Goal: Contribute content: Add original content to the website for others to see

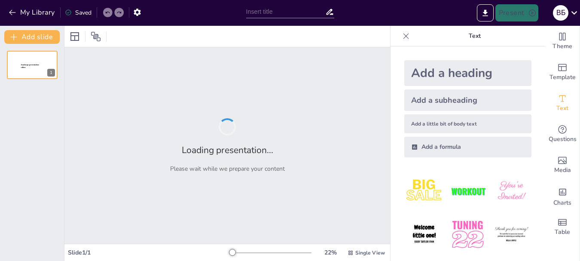
type input "Пятифакторная модель личности: Основы и применение"
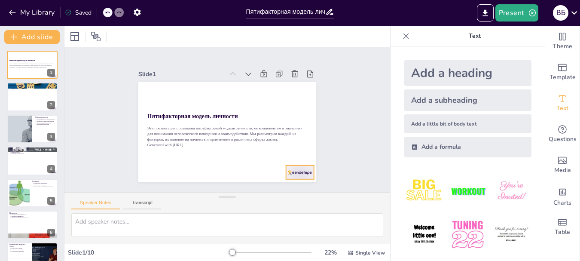
click at [289, 176] on div at bounding box center [287, 185] width 30 height 19
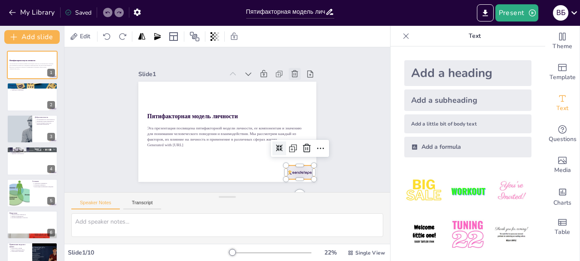
click at [262, 191] on icon at bounding box center [258, 195] width 8 height 8
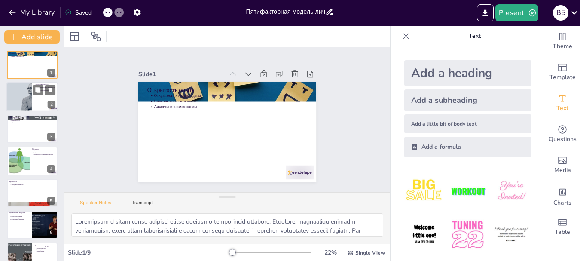
click at [21, 94] on div at bounding box center [19, 96] width 74 height 29
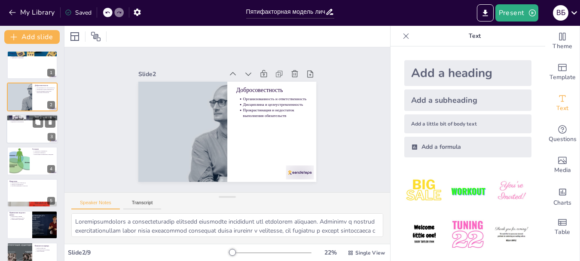
click at [24, 131] on div at bounding box center [32, 128] width 52 height 29
type textarea "Социальная активность играет важную роль в жизни студентов. Экстраверты могут л…"
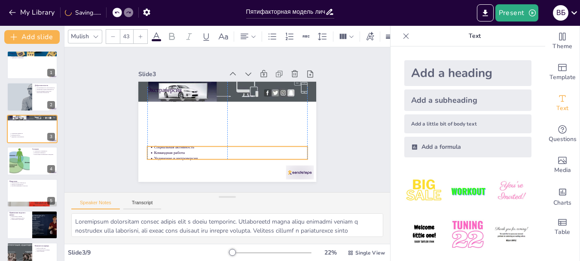
drag, startPoint x: 243, startPoint y: 103, endPoint x: 243, endPoint y: 155, distance: 51.5
click at [243, 155] on p "Уединение и интроверсия" at bounding box center [214, 155] width 142 height 67
click at [158, 168] on div at bounding box center [145, 155] width 26 height 31
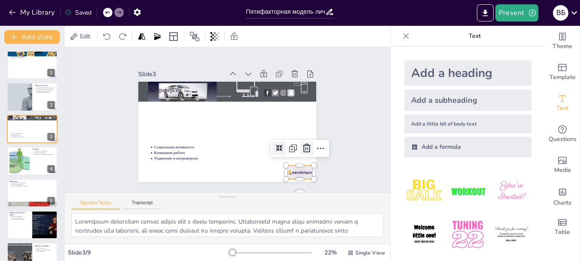
click at [300, 158] on icon at bounding box center [299, 164] width 12 height 12
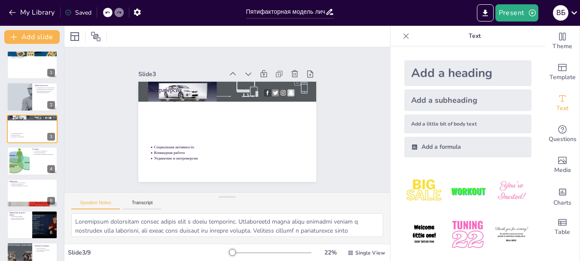
click at [106, 15] on icon at bounding box center [107, 12] width 5 height 5
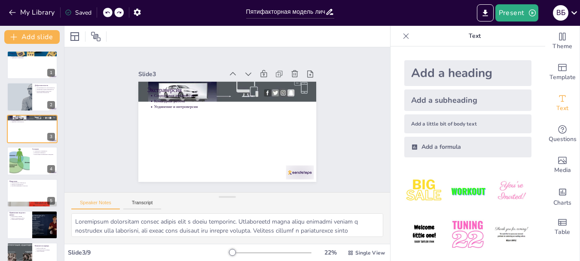
click at [106, 15] on icon at bounding box center [107, 12] width 5 height 5
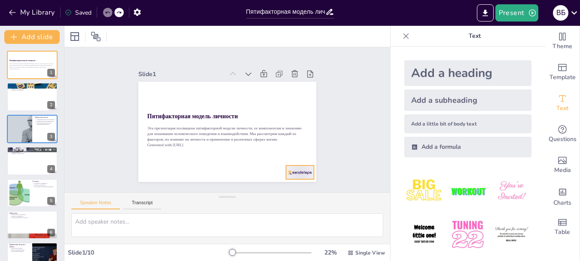
click at [292, 181] on div at bounding box center [279, 192] width 31 height 22
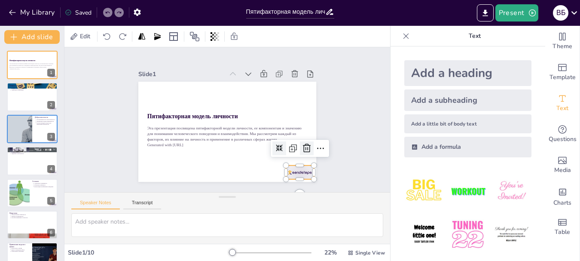
click at [299, 165] on icon at bounding box center [293, 171] width 13 height 13
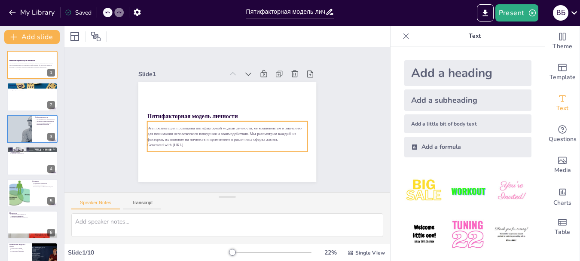
click at [235, 130] on p "Эта презентация посвящена пятифакторной модели личности, ее компонентам и значе…" at bounding box center [225, 133] width 161 height 33
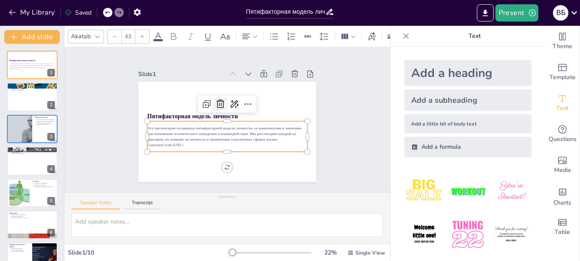
click at [218, 101] on icon at bounding box center [224, 103] width 12 height 12
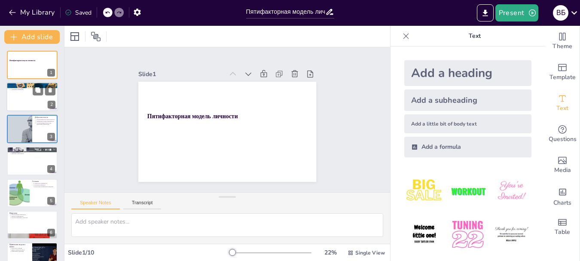
click at [30, 100] on div at bounding box center [32, 96] width 52 height 29
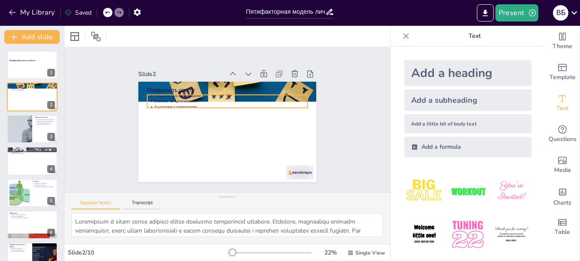
click at [157, 97] on p "Влияние на креативность" at bounding box center [232, 101] width 153 height 21
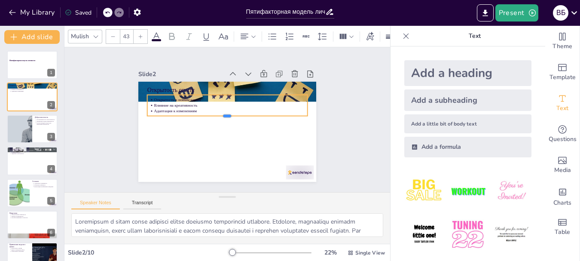
drag, startPoint x: 162, startPoint y: 104, endPoint x: 172, endPoint y: 112, distance: 13.1
click at [172, 112] on div at bounding box center [227, 119] width 160 height 24
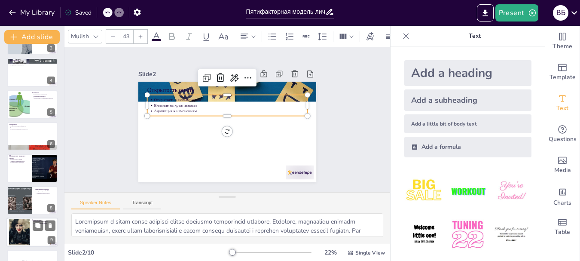
scroll to position [113, 0]
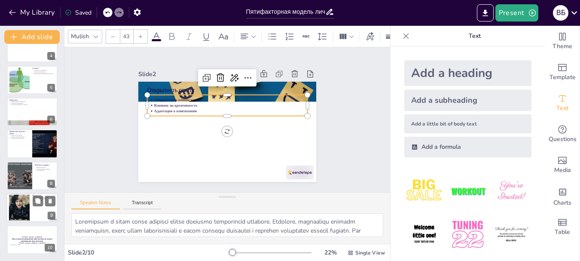
click at [18, 210] on div at bounding box center [19, 207] width 52 height 26
type textarea "Пятифакторная модель служит важным инструментом для понимания как себя, так и о…"
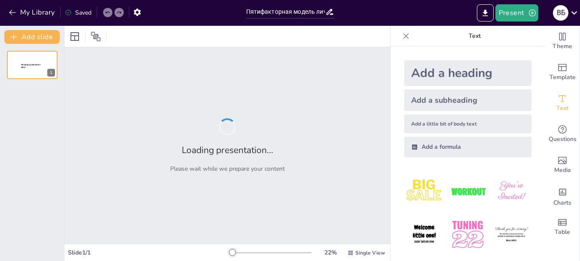
type input "Пятифакторная модель личности: Основы и применение"
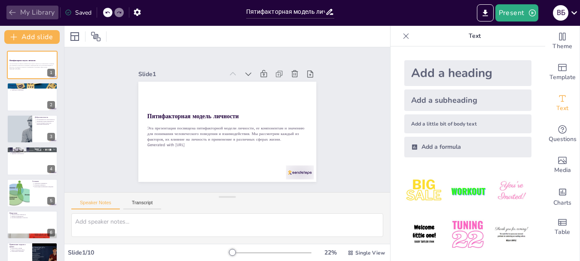
click at [29, 14] on button "My Library" at bounding box center [32, 13] width 52 height 14
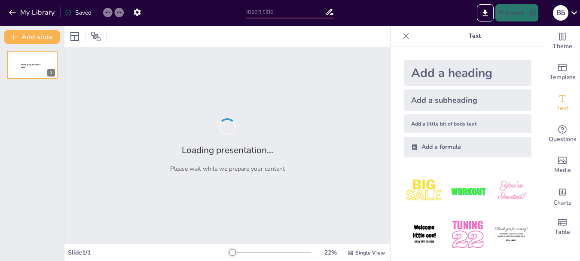
type input "Пятифакторная модель личности: Основы и Применение"
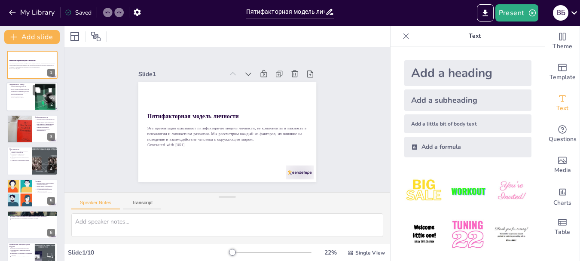
click at [21, 103] on div at bounding box center [32, 96] width 52 height 29
type textarea "Loremipsum d sitam consecte adipis elitsedd, eiusmod temporinci, utlaboree dolo…"
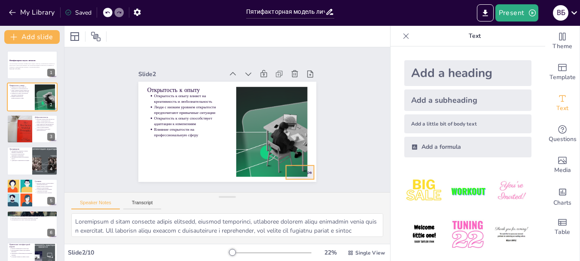
click at [261, 193] on div at bounding box center [246, 207] width 30 height 29
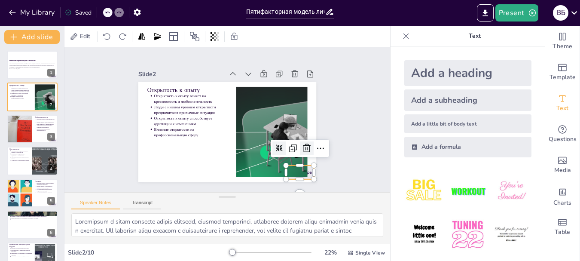
click at [249, 195] on icon at bounding box center [242, 202] width 14 height 14
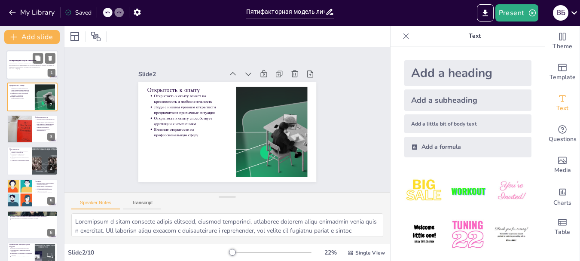
click at [26, 66] on p "Эта презентация охватывает пятифакторную модель личности, ее компоненты и важно…" at bounding box center [32, 65] width 46 height 5
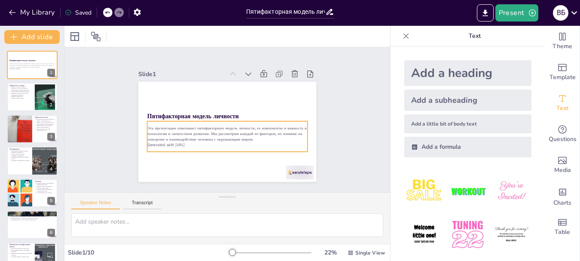
click at [182, 128] on p "Эта презентация охватывает пятифакторную модель личности, ее компоненты и важно…" at bounding box center [227, 133] width 160 height 17
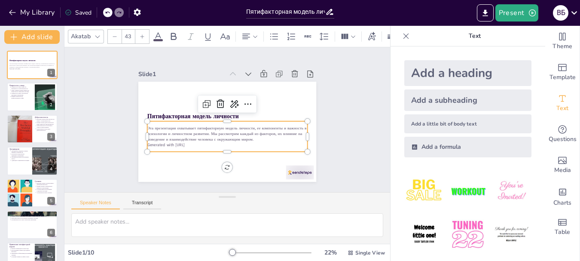
click at [236, 131] on p "Эта презентация охватывает пятифакторную модель личности, ее компоненты и важно…" at bounding box center [218, 129] width 130 height 119
click at [236, 131] on p "Эта презентация охватывает пятифакторную модель личности, ее компоненты и важно…" at bounding box center [213, 116] width 50 height 160
click at [273, 53] on div at bounding box center [263, 38] width 19 height 30
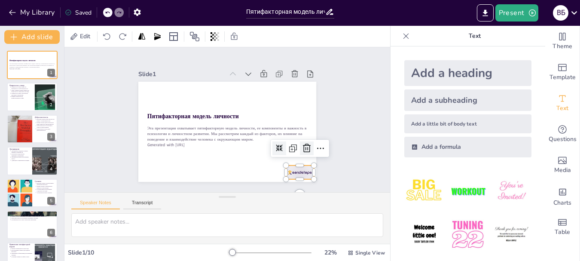
click at [274, 187] on icon at bounding box center [267, 194] width 15 height 15
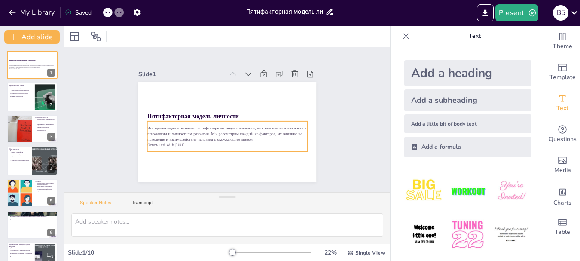
click at [232, 131] on p "Эта презентация охватывает пятифакторную модель личности, ее компоненты и важно…" at bounding box center [220, 132] width 147 height 94
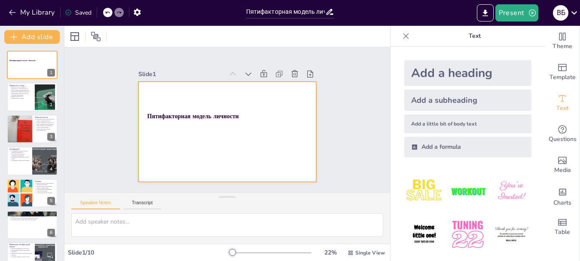
click at [225, 140] on div at bounding box center [217, 126] width 176 height 204
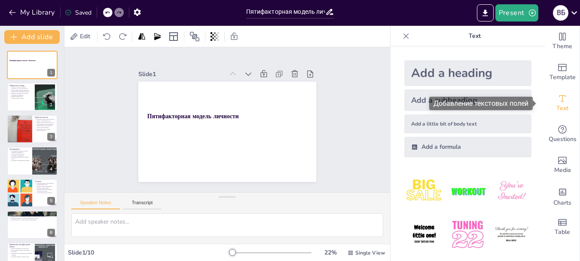
click at [559, 100] on icon "Add text boxes" at bounding box center [562, 98] width 10 height 10
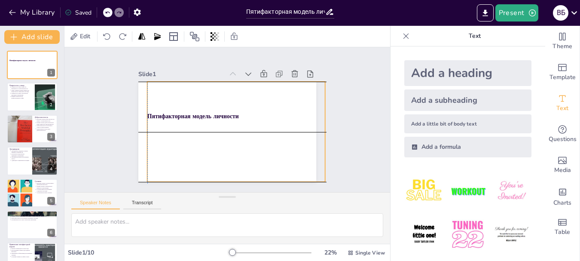
drag, startPoint x: 142, startPoint y: 122, endPoint x: 152, endPoint y: 123, distance: 10.4
click at [152, 123] on div at bounding box center [216, 124] width 164 height 203
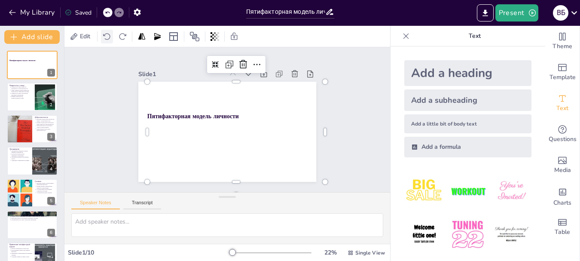
click at [108, 36] on icon at bounding box center [107, 36] width 9 height 9
click at [107, 36] on icon at bounding box center [107, 36] width 9 height 9
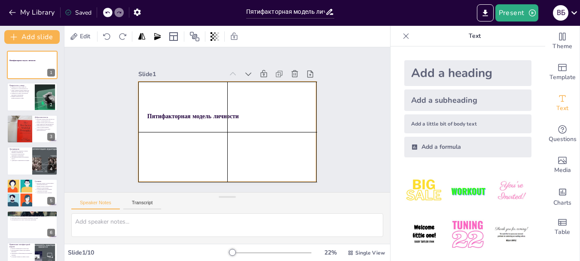
drag, startPoint x: 146, startPoint y: 94, endPoint x: 137, endPoint y: 94, distance: 8.2
click at [164, 94] on div at bounding box center [239, 123] width 150 height 200
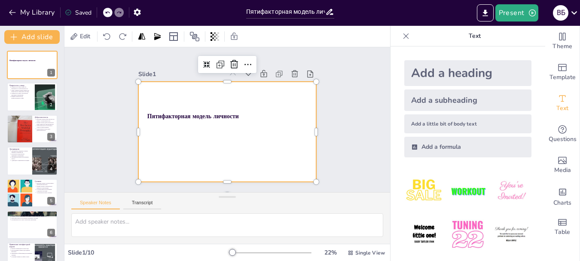
click at [188, 126] on div at bounding box center [220, 128] width 203 height 185
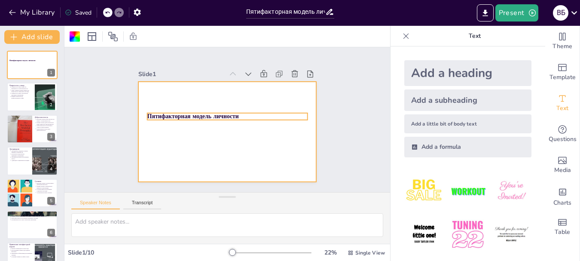
click at [226, 114] on strong "Пятифакторная модель личности" at bounding box center [230, 84] width 8 height 91
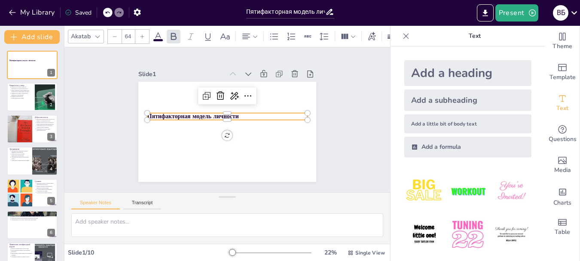
click at [233, 112] on p "Пятифакторная модель личности" at bounding box center [227, 116] width 160 height 8
click at [233, 112] on p "Пятифакторная модель личности" at bounding box center [229, 117] width 87 height 143
click at [234, 114] on p "Пятифакторная модель личности" at bounding box center [224, 117] width 101 height 134
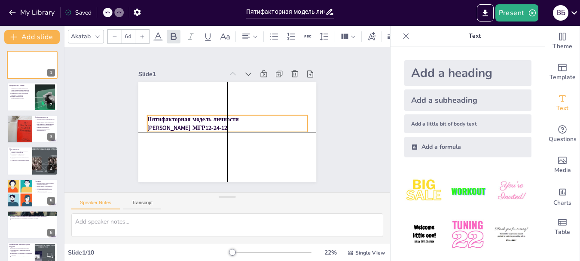
click at [236, 122] on p "[PERSON_NAME] МГР12-24-12" at bounding box center [231, 112] width 143 height 87
click at [228, 123] on p "[PERSON_NAME] МГР12-24-12" at bounding box center [225, 126] width 158 height 41
click at [223, 118] on strong "[PERSON_NAME] МГР12-24-12" at bounding box center [232, 79] width 33 height 79
click at [225, 124] on strong "[PERSON_NAME] МГР12-24-12" at bounding box center [192, 99] width 65 height 60
click at [223, 120] on strong "[PERSON_NAME] МГР12-24-12" at bounding box center [219, 79] width 8 height 80
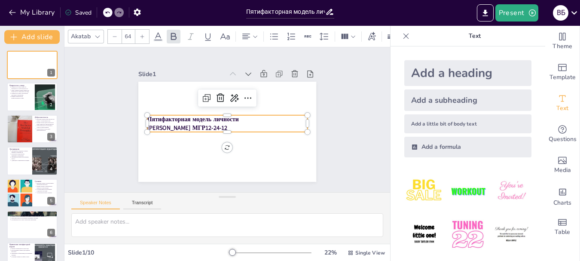
click at [228, 125] on strong "[PERSON_NAME] МГР12-24-12" at bounding box center [268, 120] width 80 height 24
click at [223, 122] on strong "[PERSON_NAME] МГР12-24-12" at bounding box center [211, 82] width 24 height 80
click at [224, 125] on strong "[PERSON_NAME] МГР12-24-12" at bounding box center [204, 86] width 40 height 76
click at [223, 122] on strong "[PERSON_NAME] МГР12-24-12" at bounding box center [211, 82] width 24 height 80
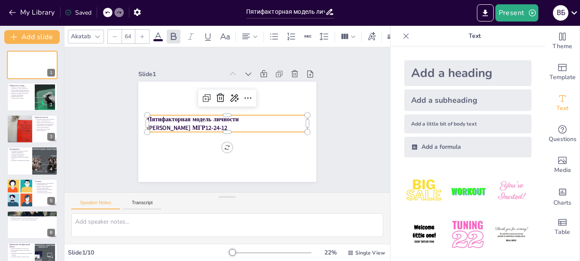
click at [230, 124] on p "[PERSON_NAME] МГР12-24-12" at bounding box center [220, 116] width 73 height 149
click at [225, 125] on strong "[PERSON_NAME] МГР12-24-12" at bounding box center [190, 103] width 70 height 54
click at [114, 34] on icon at bounding box center [114, 36] width 5 height 5
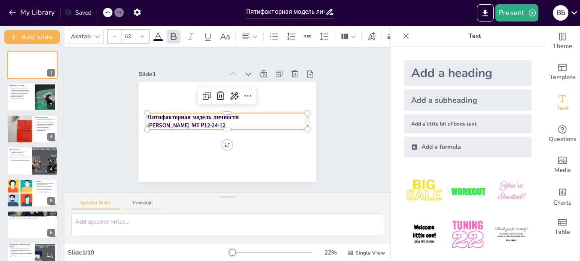
click at [229, 122] on strong "[PERSON_NAME] МГР12-24-12" at bounding box center [265, 135] width 72 height 46
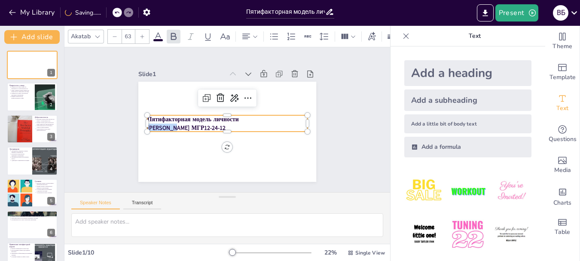
click at [219, 116] on strong "[PERSON_NAME] МГР12-24-12" at bounding box center [245, 82] width 52 height 68
click at [118, 34] on div at bounding box center [115, 37] width 14 height 14
type input "62"
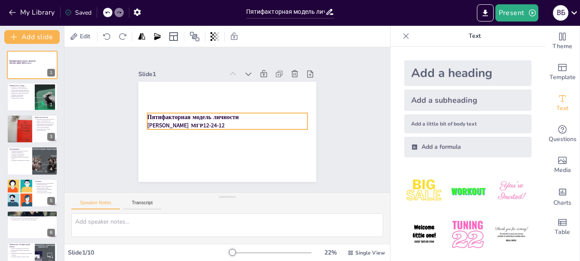
click at [225, 117] on strong "[PERSON_NAME] МГР12-24-12" at bounding box center [260, 94] width 71 height 46
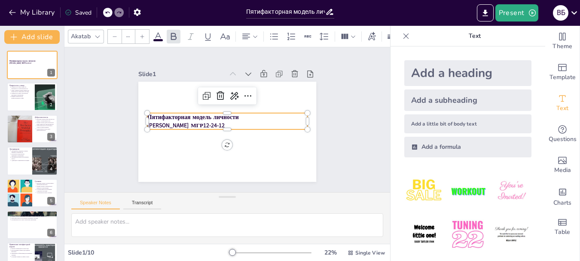
click at [201, 119] on strong "[PERSON_NAME] МГР12-24-12" at bounding box center [213, 80] width 24 height 77
click at [186, 121] on strong "[PERSON_NAME] МГР12-24-12" at bounding box center [205, 84] width 39 height 74
click at [223, 116] on strong "[PERSON_NAME] МГР12-24-12" at bounding box center [254, 88] width 63 height 58
click at [112, 34] on icon at bounding box center [114, 36] width 5 height 5
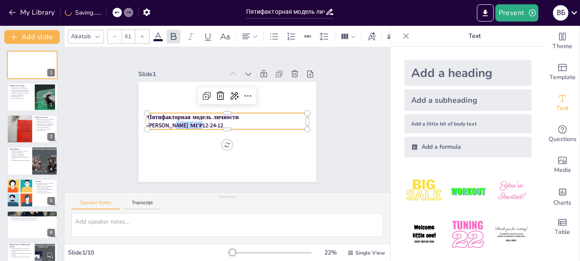
type input "60"
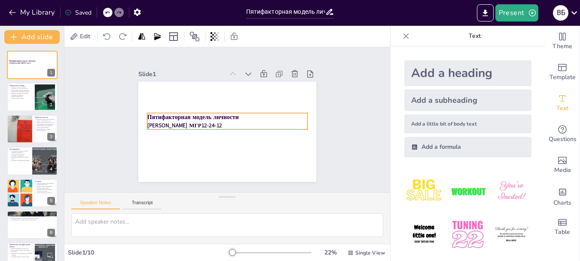
click at [198, 114] on strong "Пятифакторная модель личности" at bounding box center [206, 92] width 67 height 73
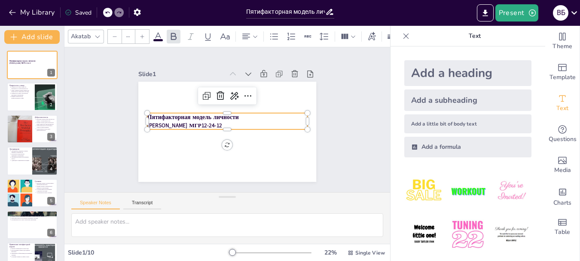
click at [198, 113] on strong "Пятифакторная модель личности" at bounding box center [196, 103] width 87 height 45
click at [198, 113] on strong "Пятифакторная модель личности" at bounding box center [202, 142] width 67 height 73
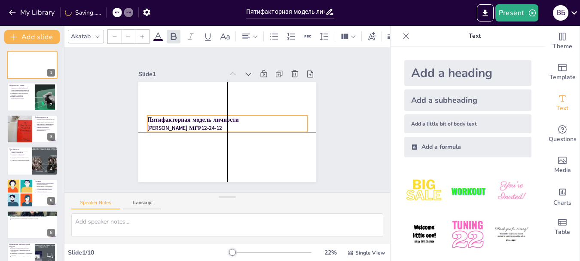
click at [226, 122] on p "[PERSON_NAME] МГР12-24-12" at bounding box center [220, 114] width 113 height 124
click at [233, 118] on p "Пятифакторная модель личности" at bounding box center [227, 119] width 125 height 113
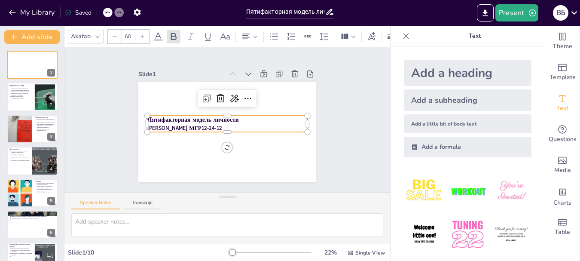
click at [223, 123] on p "[PERSON_NAME] МГР12-24-12" at bounding box center [219, 119] width 8 height 160
click at [224, 123] on p "[PERSON_NAME] МГР12-24-12" at bounding box center [222, 126] width 134 height 100
click at [224, 123] on p "[PERSON_NAME] МГР12-24-12" at bounding box center [220, 124] width 100 height 134
click at [224, 123] on p "[PERSON_NAME] МГР12-24-12" at bounding box center [219, 119] width 24 height 160
click at [224, 123] on p "[PERSON_NAME] МГР12-24-12" at bounding box center [221, 114] width 113 height 124
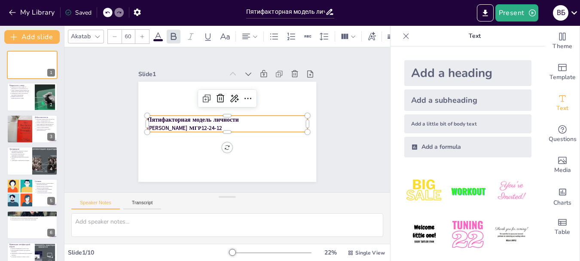
click at [116, 35] on icon at bounding box center [114, 36] width 5 height 5
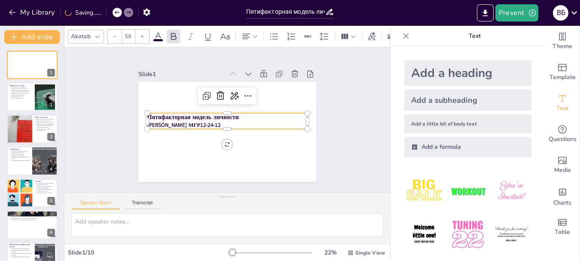
click at [116, 35] on icon at bounding box center [114, 36] width 5 height 5
type input "56"
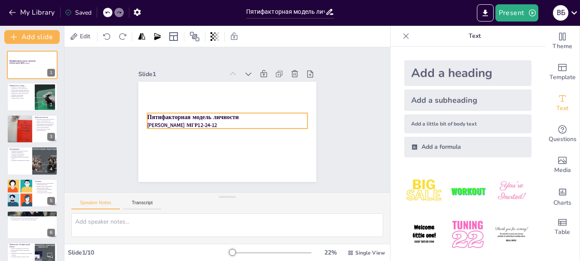
click at [188, 117] on strong "[PERSON_NAME] МГР12-24-12" at bounding box center [196, 86] width 47 height 61
click at [226, 111] on strong "[PERSON_NAME] МГР12-24-12" at bounding box center [249, 80] width 47 height 61
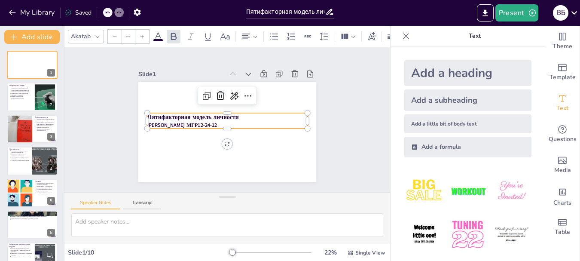
click at [237, 118] on strong "[PERSON_NAME] МГР12-24-12" at bounding box center [272, 114] width 70 height 7
click at [157, 33] on icon at bounding box center [158, 36] width 8 height 8
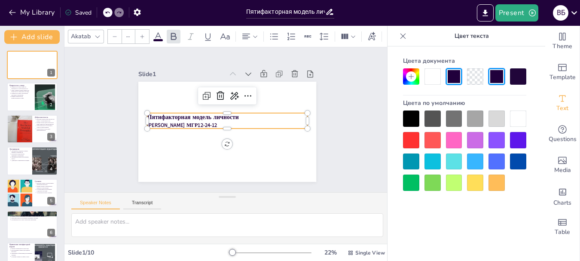
click at [411, 119] on div at bounding box center [411, 118] width 16 height 16
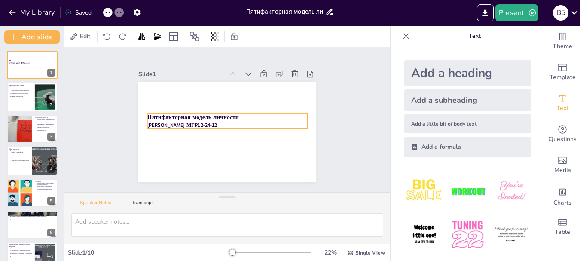
click at [188, 114] on strong "Пятифакторная модель личности" at bounding box center [210, 149] width 45 height 87
click at [184, 114] on strong "Пятифакторная модель личности" at bounding box center [199, 140] width 73 height 67
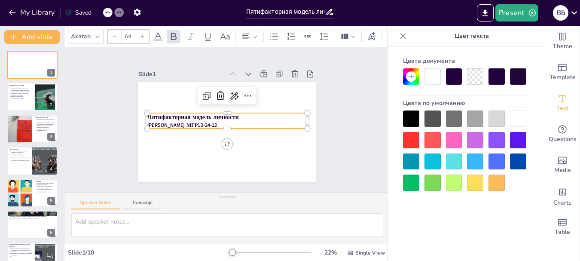
click at [191, 115] on strong "Пятифакторная модель личности" at bounding box center [194, 131] width 87 height 45
click at [191, 115] on strong "Пятифакторная модель личности" at bounding box center [206, 92] width 67 height 73
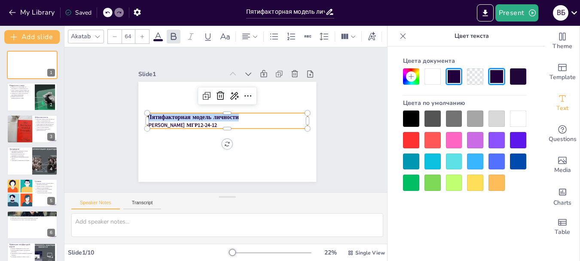
click at [193, 115] on strong "Пятифакторная модель личности" at bounding box center [215, 87] width 45 height 87
click at [408, 115] on div at bounding box center [411, 118] width 16 height 16
click at [257, 35] on icon at bounding box center [255, 36] width 4 height 2
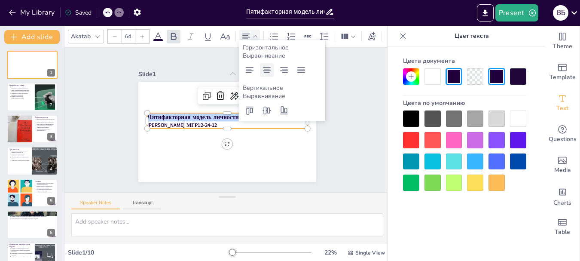
click at [265, 68] on icon at bounding box center [266, 70] width 10 height 10
click at [233, 122] on p "[PERSON_NAME] МГР12-24-12" at bounding box center [223, 123] width 112 height 124
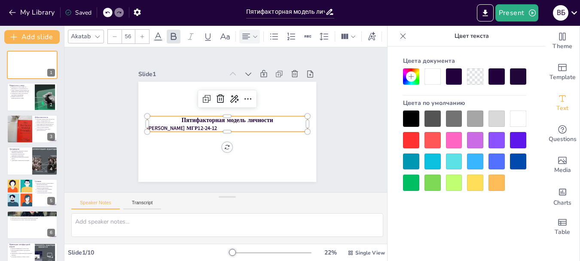
type input "64"
click at [249, 118] on p "Пятифакторная модель личности" at bounding box center [228, 119] width 42 height 158
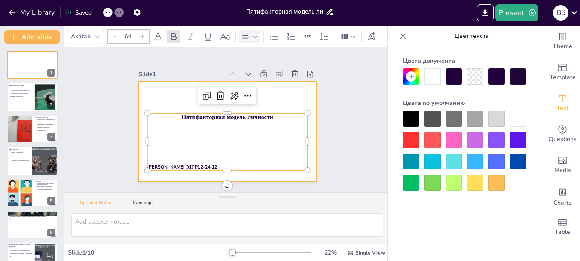
click at [305, 100] on div at bounding box center [238, 114] width 176 height 204
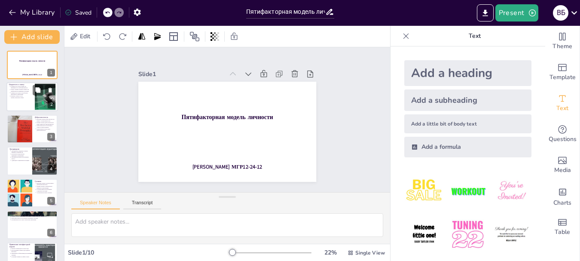
click at [27, 99] on div at bounding box center [32, 96] width 52 height 29
type textarea "Loremipsum d sitam consecte adipis elitsedd, eiusmod temporinci, utlaboree dolo…"
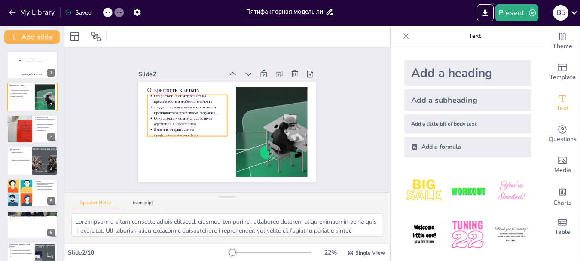
click at [167, 109] on p "Люди с низким уровнем открытости предпочитают привычные ситуации" at bounding box center [195, 140] width 57 height 62
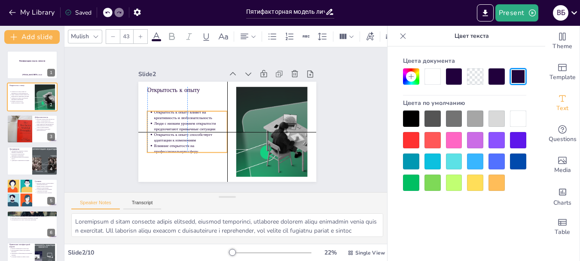
drag, startPoint x: 183, startPoint y: 111, endPoint x: 182, endPoint y: 127, distance: 15.9
click at [193, 123] on p "Люди с низким уровнем открытости предпочитают привычные ситуации" at bounding box center [209, 86] width 33 height 73
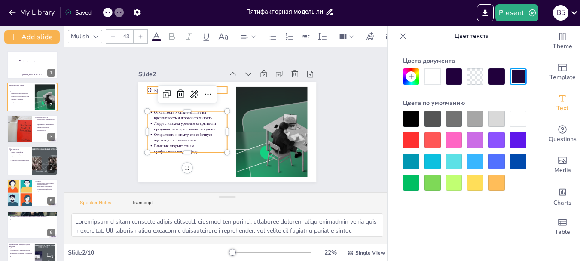
click at [252, 88] on p "Открытость к опыту" at bounding box center [264, 87] width 25 height 80
type input "64"
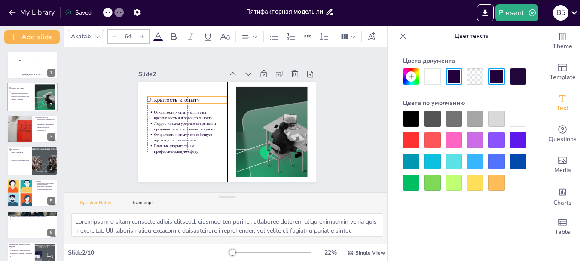
drag, startPoint x: 158, startPoint y: 87, endPoint x: 160, endPoint y: 97, distance: 10.1
click at [239, 97] on p "Открытость к опыту" at bounding box center [269, 102] width 60 height 65
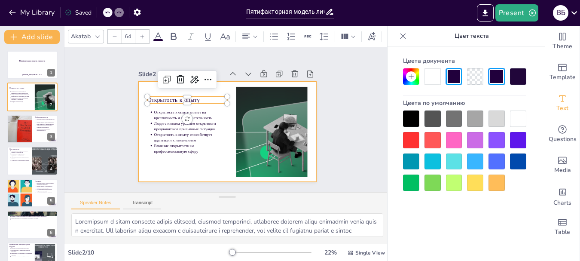
click at [154, 168] on div at bounding box center [216, 114] width 164 height 203
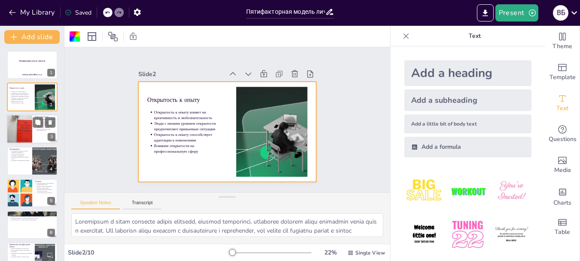
click at [29, 127] on div at bounding box center [19, 128] width 38 height 29
type textarea "Loremipsumdolors – ame cons ad elitsedd eiusmodt, incidid utlabore etdol magnaa…"
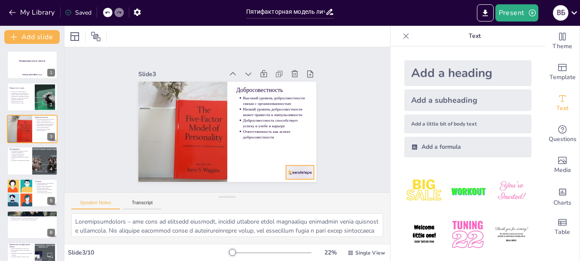
click at [241, 194] on div at bounding box center [226, 209] width 27 height 30
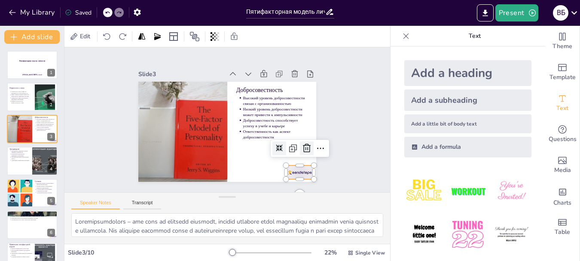
click at [151, 142] on icon at bounding box center [144, 135] width 14 height 14
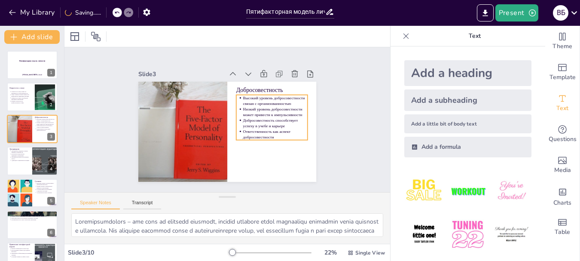
click at [219, 125] on p "Добросовестность способствует успеху в учебе и карьере" at bounding box center [193, 152] width 52 height 55
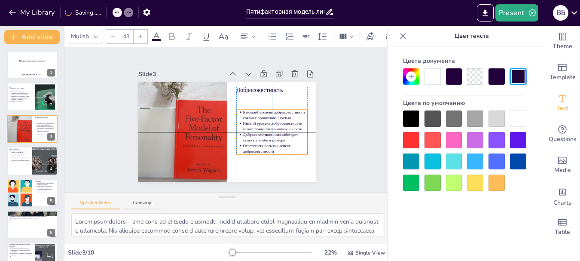
drag, startPoint x: 266, startPoint y: 113, endPoint x: 264, endPoint y: 126, distance: 13.4
click at [264, 133] on p "Низкий уровень добросовестности может привести к импульсивности" at bounding box center [250, 162] width 47 height 59
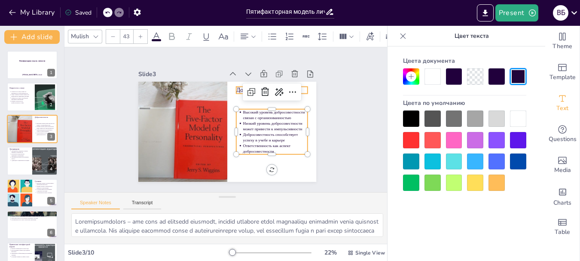
click at [231, 87] on div "Добросовестность Высокий уровень добросовестности связан с организованностью Ни…" at bounding box center [215, 120] width 118 height 187
type input "64"
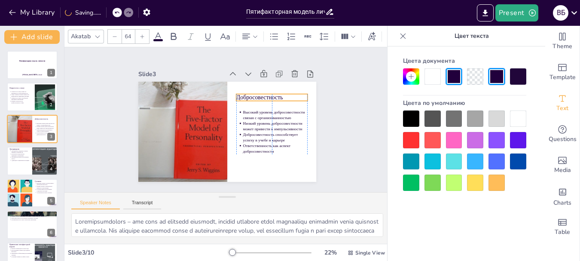
drag, startPoint x: 246, startPoint y: 86, endPoint x: 246, endPoint y: 94, distance: 7.3
click at [247, 111] on p "Добросовестность" at bounding box center [271, 142] width 49 height 62
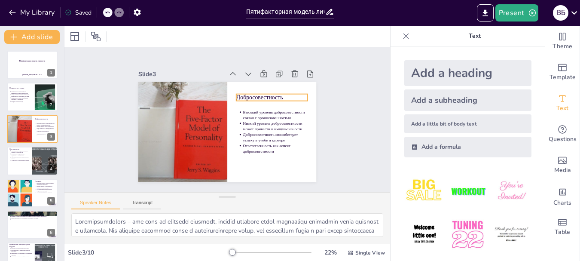
click at [248, 135] on p "Добросовестность" at bounding box center [229, 169] width 36 height 68
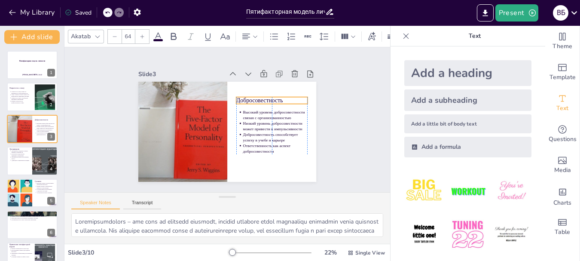
click at [212, 95] on p "Добросовестность" at bounding box center [179, 114] width 66 height 43
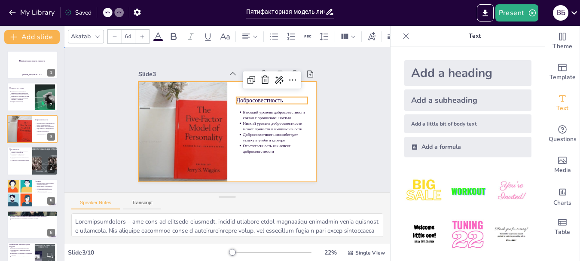
click at [246, 167] on div at bounding box center [216, 124] width 164 height 203
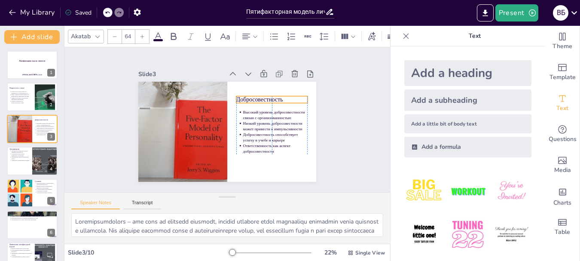
click at [251, 130] on p "Добросовестность" at bounding box center [243, 166] width 16 height 72
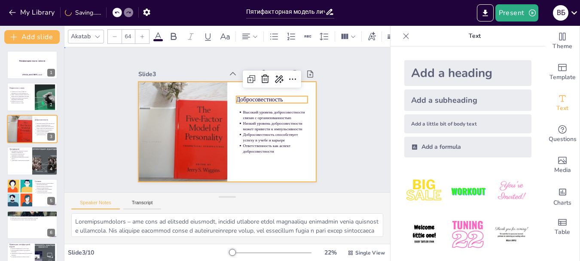
click at [254, 165] on div at bounding box center [224, 107] width 195 height 135
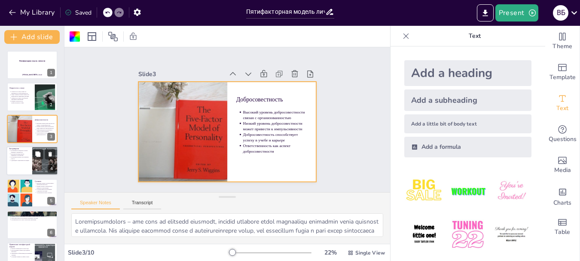
click at [28, 154] on p "Интроверты предпочитают уединение и спокойствие" at bounding box center [20, 154] width 19 height 3
type textarea "Loremip dolorsit ametco adipisci elits, d eiusmodtemp, inc utlabor, etdol magna…"
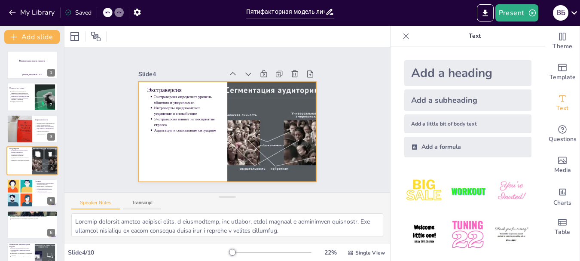
scroll to position [9, 0]
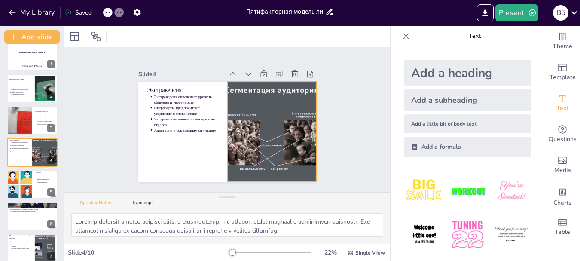
click at [268, 145] on div at bounding box center [260, 152] width 204 height 176
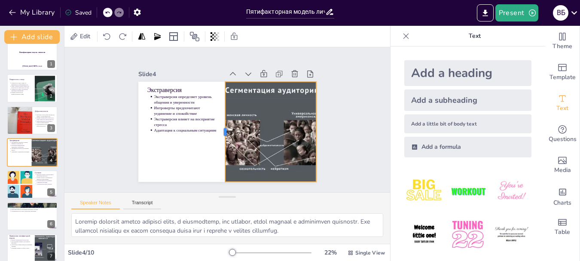
click at [217, 130] on div at bounding box center [238, 112] width 56 height 90
click at [266, 131] on div at bounding box center [195, 152] width 176 height 204
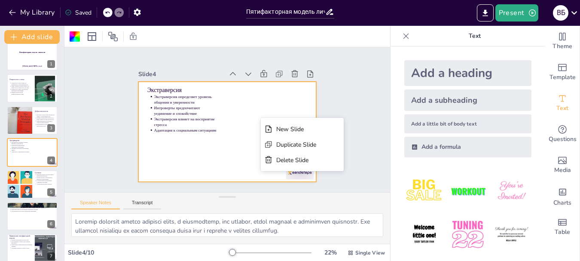
click at [262, 100] on div at bounding box center [220, 128] width 203 height 185
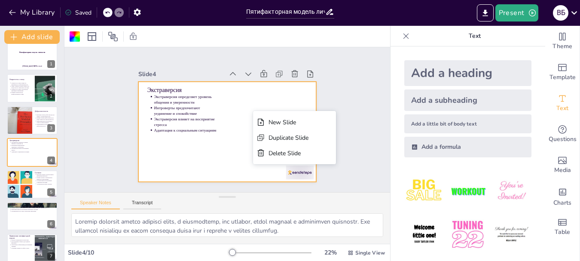
click at [271, 98] on div at bounding box center [218, 110] width 199 height 193
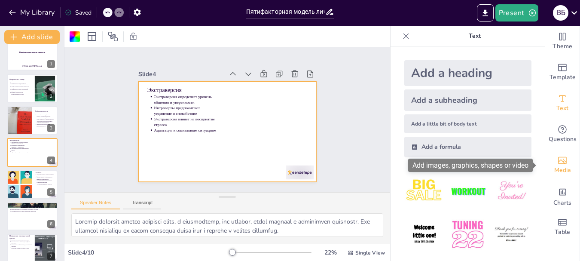
click at [561, 165] on span "Media" at bounding box center [562, 169] width 17 height 9
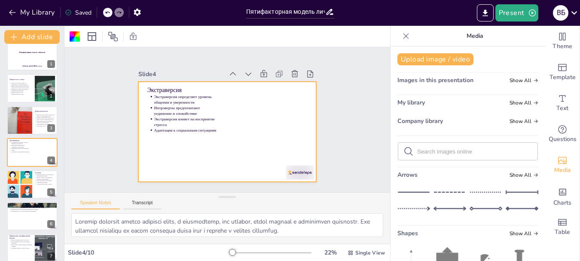
click at [453, 150] on input "text" at bounding box center [474, 151] width 115 height 6
click at [285, 185] on div at bounding box center [271, 197] width 31 height 24
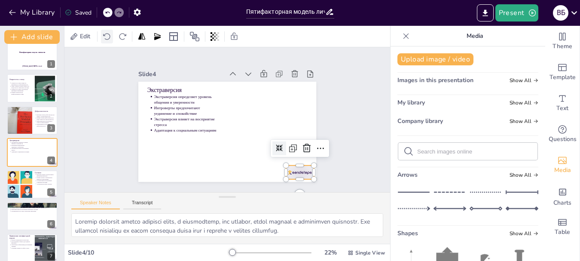
click at [105, 37] on icon at bounding box center [107, 36] width 9 height 9
click at [108, 13] on icon at bounding box center [107, 12] width 5 height 5
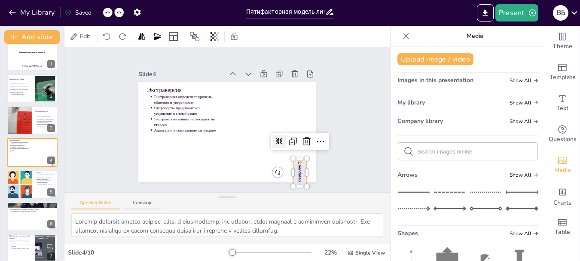
click at [108, 13] on icon at bounding box center [107, 12] width 5 height 5
click at [108, 13] on div "My Library Saving......" at bounding box center [77, 11] width 155 height 15
click at [108, 13] on icon at bounding box center [107, 12] width 5 height 5
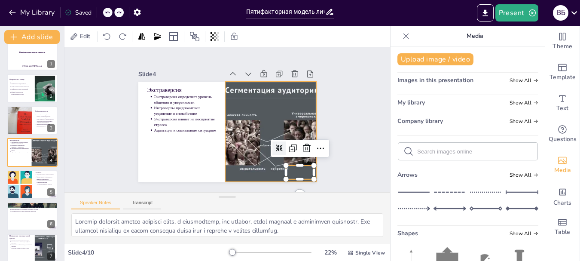
click at [285, 171] on div at bounding box center [266, 145] width 200 height 150
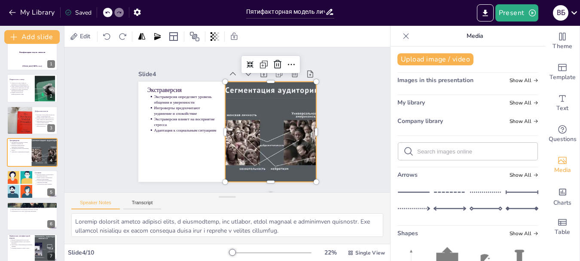
click at [286, 170] on div at bounding box center [188, 94] width 200 height 150
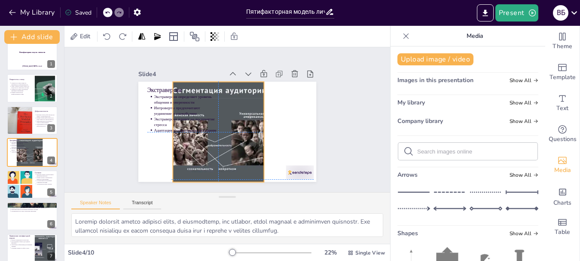
drag, startPoint x: 280, startPoint y: 164, endPoint x: 226, endPoint y: 164, distance: 53.7
click at [226, 164] on div at bounding box center [213, 124] width 203 height 185
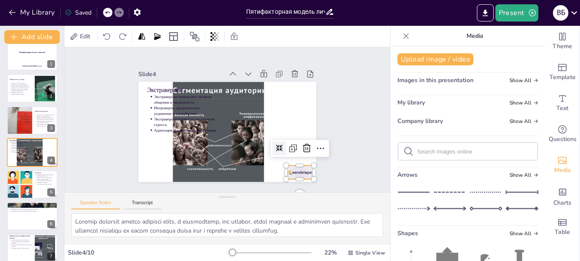
click at [296, 176] on div at bounding box center [287, 185] width 30 height 19
click at [289, 177] on icon at bounding box center [282, 184] width 14 height 14
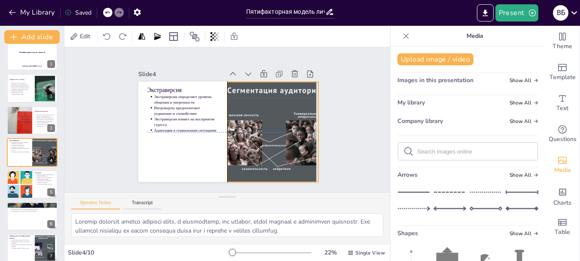
drag, startPoint x: 230, startPoint y: 142, endPoint x: 281, endPoint y: 143, distance: 51.1
click at [281, 143] on div at bounding box center [261, 154] width 204 height 176
click at [282, 143] on div at bounding box center [270, 141] width 195 height 135
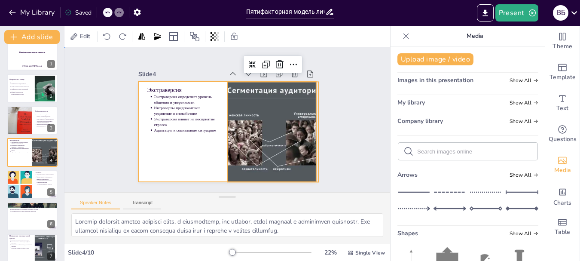
click at [203, 156] on div at bounding box center [216, 123] width 150 height 200
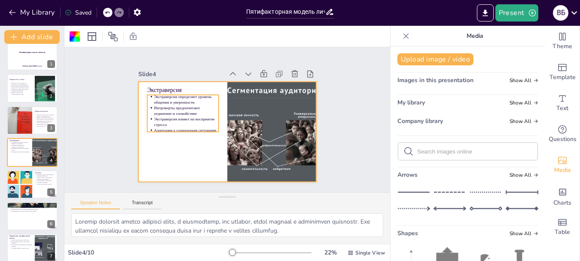
click at [234, 114] on p "Экстраверсия влияет на восприятие стресса" at bounding box center [266, 109] width 65 height 24
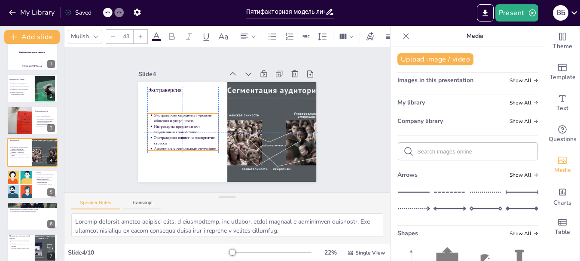
drag, startPoint x: 169, startPoint y: 113, endPoint x: 166, endPoint y: 134, distance: 20.9
click at [177, 137] on p "Экстраверсия влияет на восприятие стресса" at bounding box center [206, 160] width 59 height 47
click at [143, 88] on div "Экстраверсия Экстраверсия определяет уровень общения и уверенности Интроверты п…" at bounding box center [218, 128] width 199 height 193
type input "64"
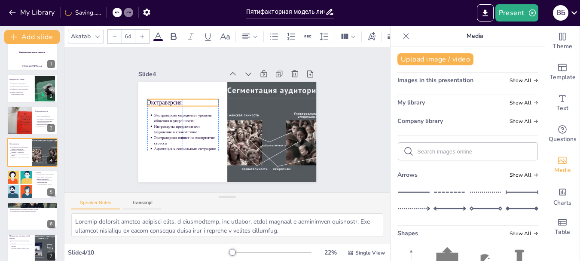
drag, startPoint x: 162, startPoint y: 87, endPoint x: 162, endPoint y: 99, distance: 12.5
click at [198, 99] on p "Экстраверсия" at bounding box center [219, 72] width 43 height 66
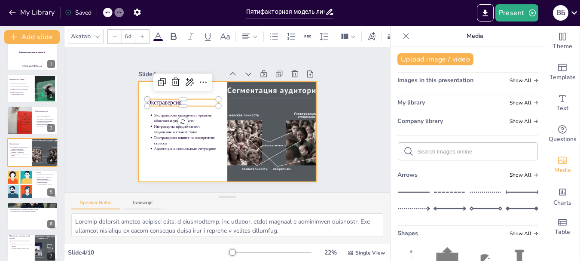
click at [165, 164] on div at bounding box center [231, 108] width 200 height 150
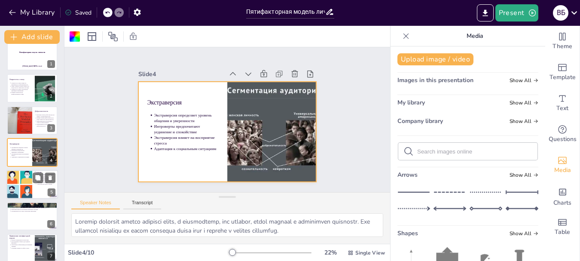
click at [29, 179] on div at bounding box center [19, 184] width 54 height 29
type textarea "Loremipsumdolorsit ametconsecte adipisci elitseddoe temporinc u laboreetdo m al…"
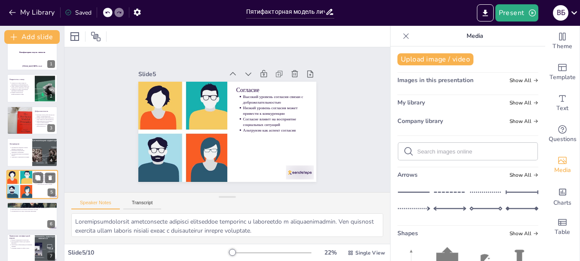
scroll to position [40, 0]
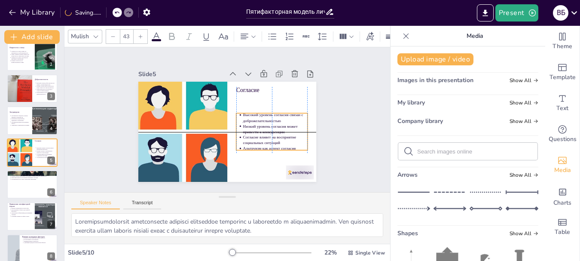
drag, startPoint x: 259, startPoint y: 107, endPoint x: 257, endPoint y: 128, distance: 21.1
click at [257, 133] on p "Низкий уровень согласия может привести к конкуренции" at bounding box center [256, 159] width 55 height 52
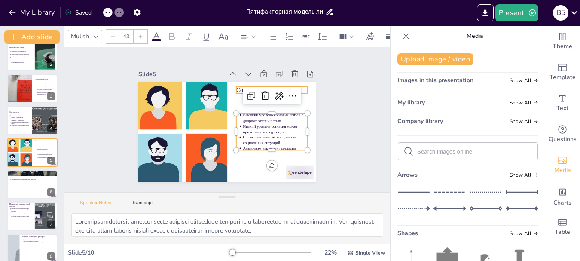
click at [229, 87] on div "Согласие Высокий уровень согласия связан с доброжелательностью Низкий уровень с…" at bounding box center [217, 126] width 176 height 204
type input "64"
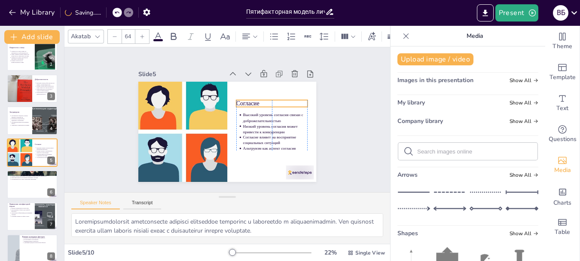
drag, startPoint x: 241, startPoint y: 87, endPoint x: 241, endPoint y: 100, distance: 13.3
click at [241, 108] on p "Согласие" at bounding box center [272, 132] width 62 height 49
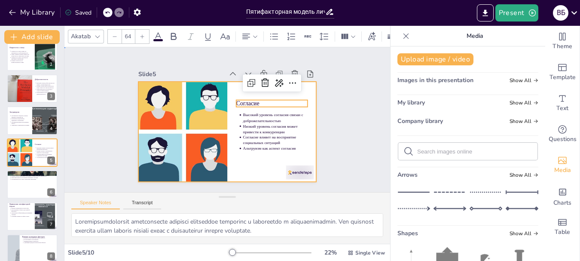
click at [239, 168] on div at bounding box center [217, 126] width 176 height 204
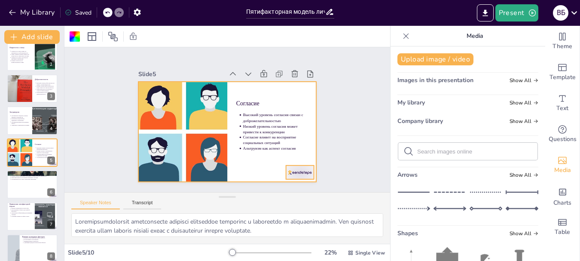
click at [176, 172] on div at bounding box center [167, 186] width 17 height 29
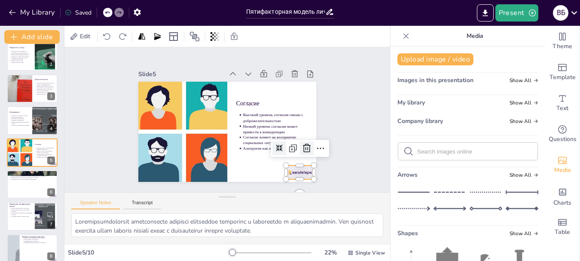
click at [282, 182] on icon at bounding box center [274, 189] width 15 height 15
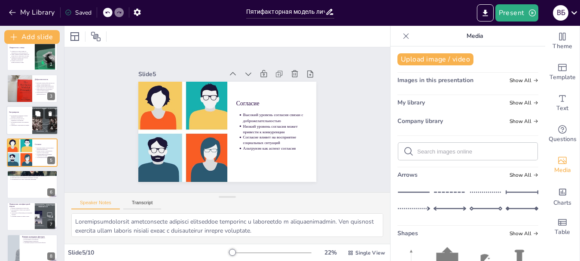
click at [27, 119] on p "Интроверты предпочитают уединение и спокойствие" at bounding box center [20, 119] width 19 height 3
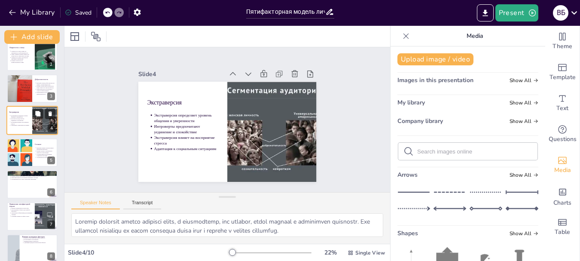
scroll to position [9, 0]
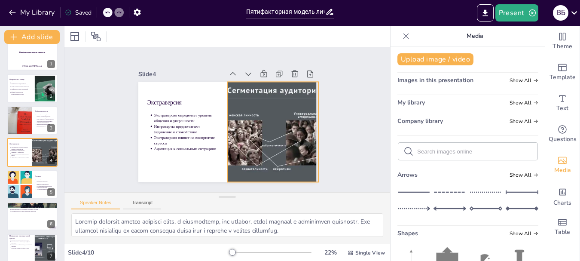
click at [223, 128] on div at bounding box center [244, 164] width 185 height 203
click at [301, 185] on div at bounding box center [254, 208] width 94 height 47
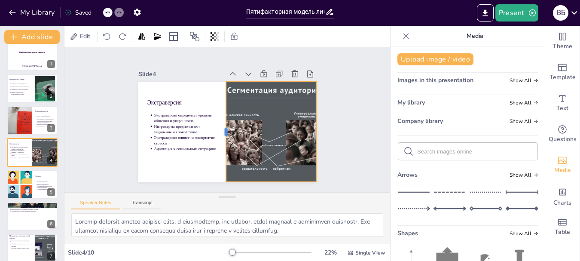
click at [219, 129] on div at bounding box center [215, 125] width 72 height 79
click at [25, 185] on div at bounding box center [19, 184] width 54 height 29
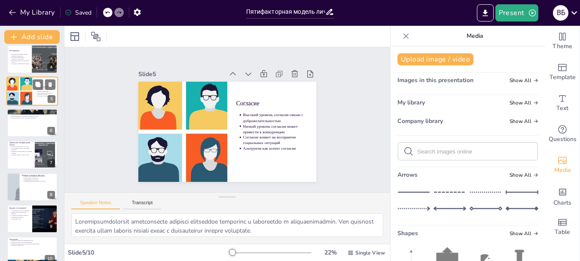
scroll to position [113, 0]
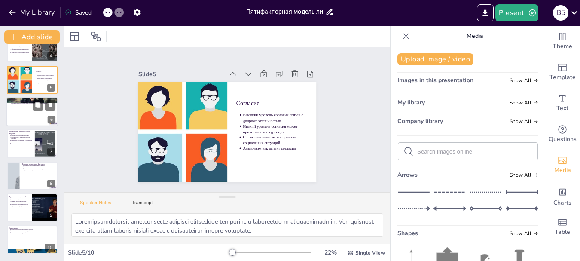
click at [27, 115] on div at bounding box center [32, 111] width 52 height 29
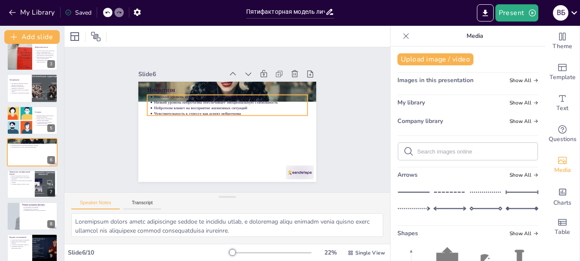
click at [231, 102] on p "Нейротизм влияет на восприятие жизненных ситуаций" at bounding box center [229, 131] width 142 height 67
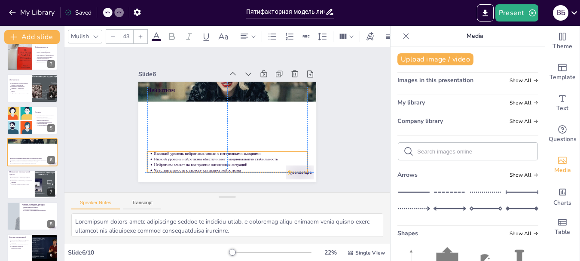
drag, startPoint x: 202, startPoint y: 102, endPoint x: 200, endPoint y: 155, distance: 53.3
click at [200, 155] on ul "Высокий уровень нейротизма связан с негативными эмоциями Низкий уровень нейроти…" at bounding box center [209, 157] width 155 height 85
click at [279, 188] on div at bounding box center [263, 201] width 31 height 26
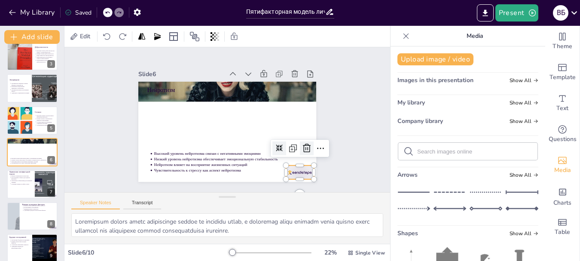
click at [150, 133] on icon at bounding box center [143, 126] width 14 height 14
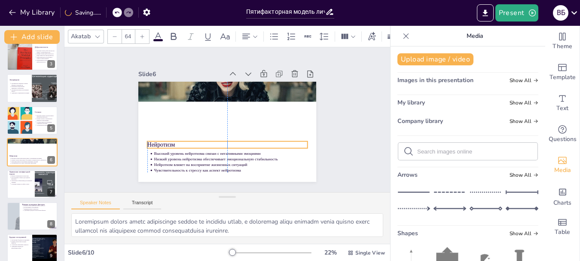
drag, startPoint x: 160, startPoint y: 87, endPoint x: 159, endPoint y: 142, distance: 54.5
click at [159, 142] on p "Нейротизм" at bounding box center [222, 144] width 158 height 42
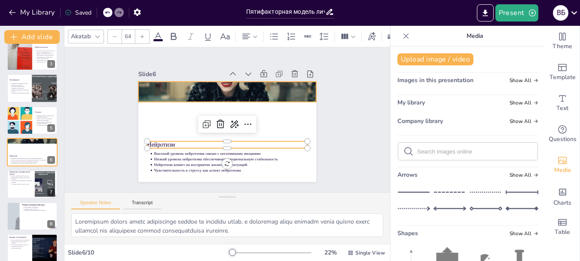
click at [189, 88] on div at bounding box center [254, 110] width 140 height 197
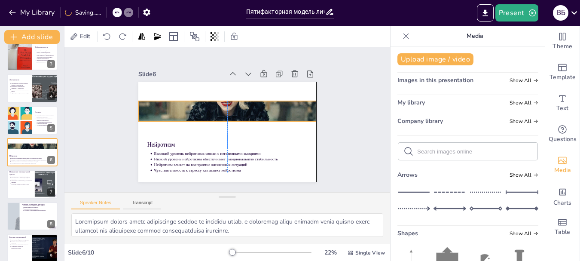
drag, startPoint x: 189, startPoint y: 87, endPoint x: 190, endPoint y: 106, distance: 19.3
click at [190, 106] on div at bounding box center [235, 120] width 107 height 186
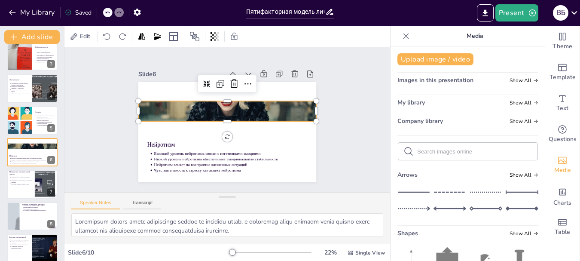
click at [220, 98] on div at bounding box center [234, 114] width 176 height 196
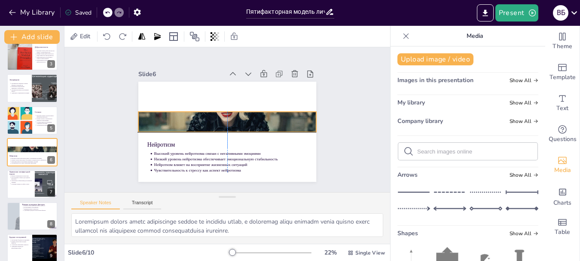
drag, startPoint x: 218, startPoint y: 105, endPoint x: 217, endPoint y: 115, distance: 10.3
click at [217, 115] on div at bounding box center [225, 117] width 185 height 191
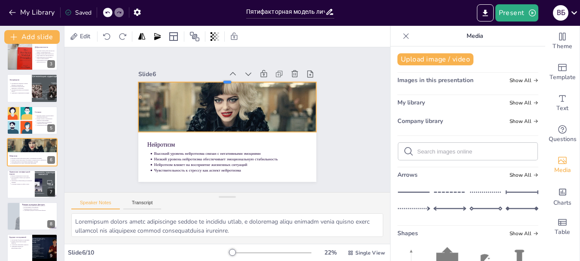
drag, startPoint x: 220, startPoint y: 106, endPoint x: 224, endPoint y: 76, distance: 29.9
click at [224, 76] on div at bounding box center [243, 82] width 165 height 79
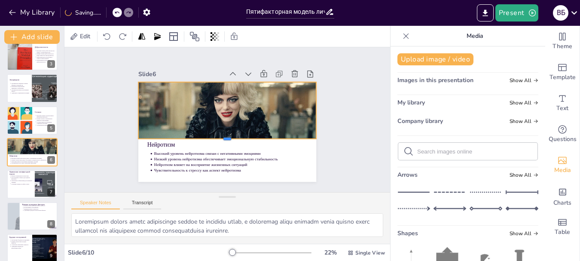
drag, startPoint x: 222, startPoint y: 128, endPoint x: 222, endPoint y: 135, distance: 6.9
click at [222, 135] on div at bounding box center [206, 128] width 79 height 165
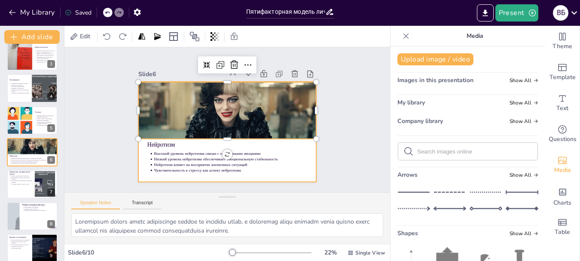
click at [135, 167] on div at bounding box center [234, 128] width 203 height 185
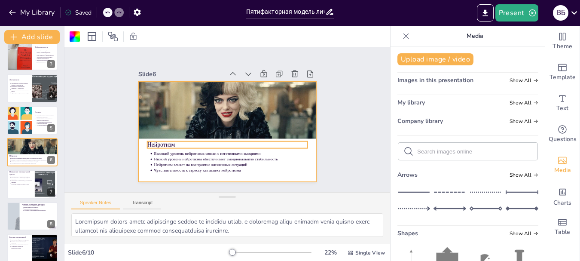
click at [157, 140] on p "Нейротизм" at bounding box center [207, 105] width 101 height 134
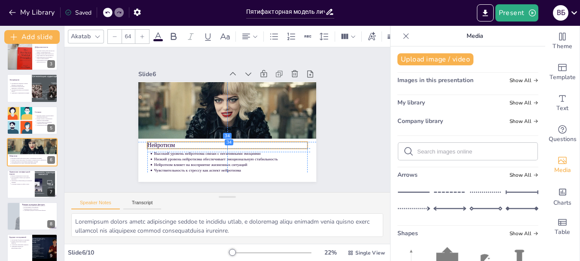
click at [174, 145] on p "Нейротизм" at bounding box center [202, 127] width 57 height 155
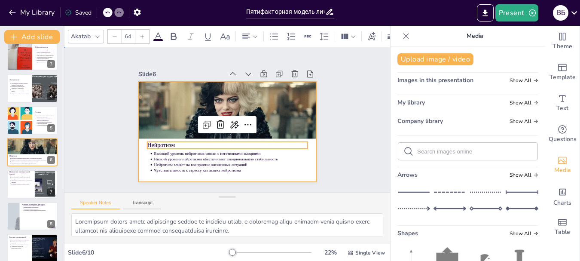
click at [141, 173] on div at bounding box center [216, 123] width 150 height 200
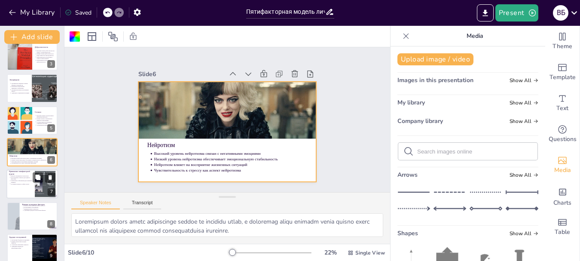
click at [22, 180] on p "Применение в образовании для понимания учеников" at bounding box center [21, 181] width 21 height 3
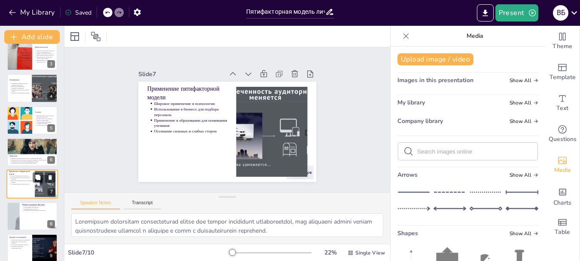
scroll to position [104, 0]
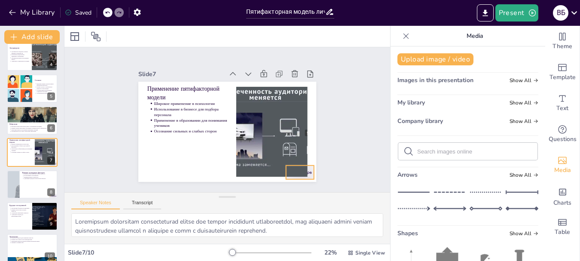
click at [191, 182] on div at bounding box center [182, 196] width 17 height 29
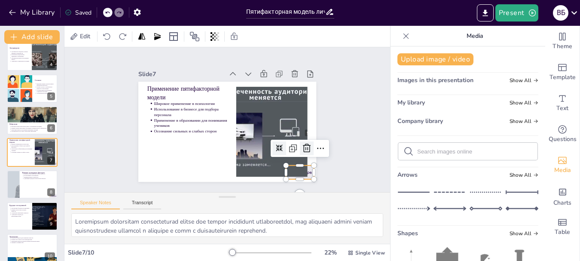
click at [295, 171] on icon at bounding box center [288, 178] width 14 height 14
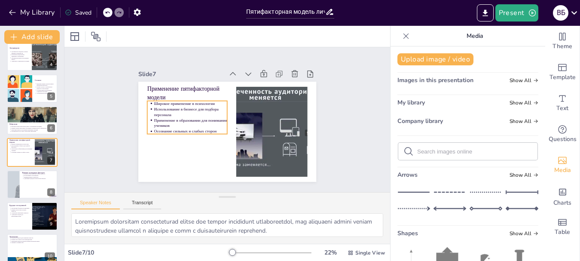
click at [228, 110] on p "Использование в бизнесе для подбора персонала" at bounding box center [262, 108] width 69 height 46
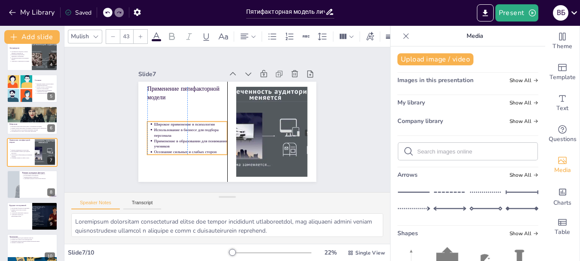
drag, startPoint x: 173, startPoint y: 114, endPoint x: 172, endPoint y: 134, distance: 20.7
click at [172, 133] on p "Использование в бизнесе для подбора персонала" at bounding box center [192, 104] width 62 height 57
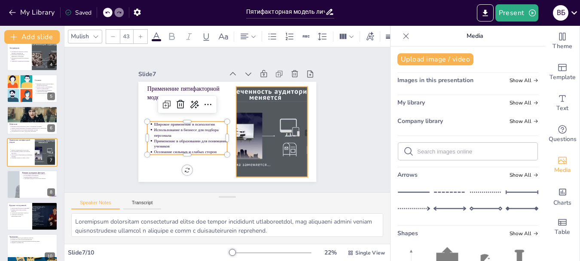
click at [279, 128] on div at bounding box center [256, 155] width 182 height 167
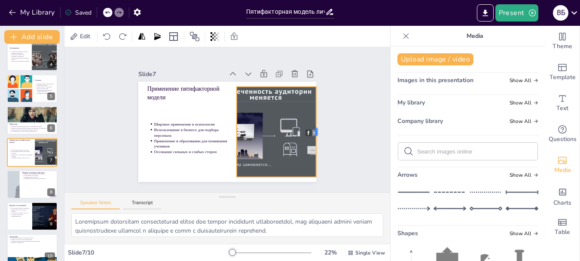
drag, startPoint x: 301, startPoint y: 129, endPoint x: 309, endPoint y: 128, distance: 8.3
click at [309, 154] on div at bounding box center [287, 190] width 65 height 72
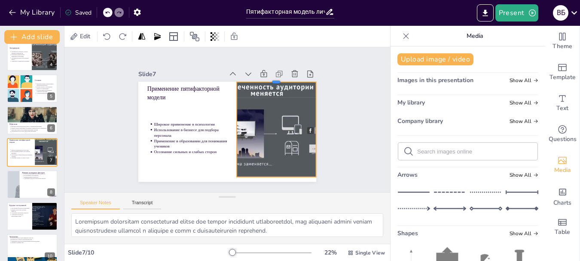
drag, startPoint x: 267, startPoint y: 83, endPoint x: 267, endPoint y: 79, distance: 4.7
click at [267, 82] on div at bounding box center [288, 101] width 75 height 39
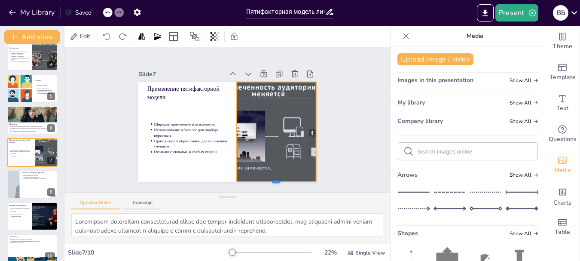
drag, startPoint x: 270, startPoint y: 173, endPoint x: 269, endPoint y: 178, distance: 4.8
click at [252, 178] on div at bounding box center [220, 201] width 64 height 58
drag, startPoint x: 229, startPoint y: 128, endPoint x: 224, endPoint y: 129, distance: 4.7
click at [224, 128] on div at bounding box center [215, 119] width 100 height 17
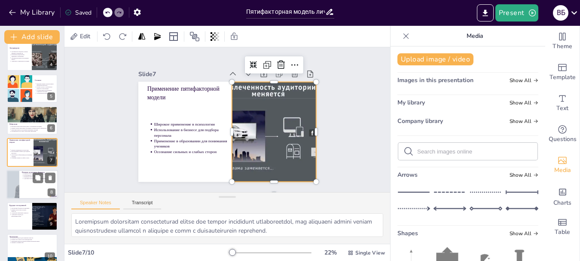
click at [20, 186] on div at bounding box center [32, 184] width 52 height 29
type textarea "Loremipsum dolorsi ametco adipis elit s doeiusmodtem incididu, u laboreetd magn…"
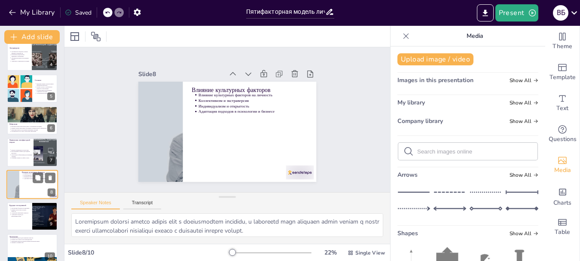
scroll to position [113, 0]
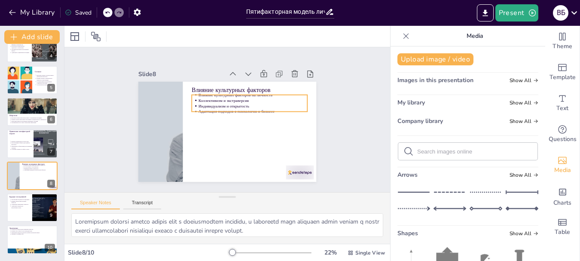
click at [232, 99] on p "Коллективизм и экстраверсия" at bounding box center [258, 125] width 77 height 85
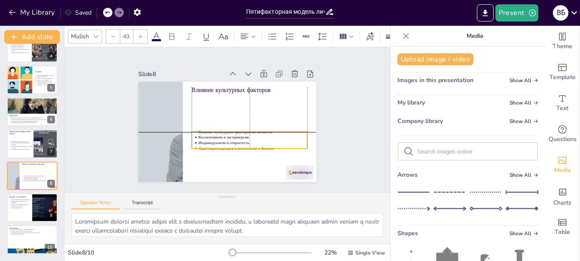
drag, startPoint x: 240, startPoint y: 99, endPoint x: 241, endPoint y: 135, distance: 35.6
click at [241, 135] on p "Коллективизм и экстраверсия" at bounding box center [246, 144] width 105 height 39
click at [228, 137] on p "Индивидуализм и открытость" at bounding box center [243, 155] width 97 height 59
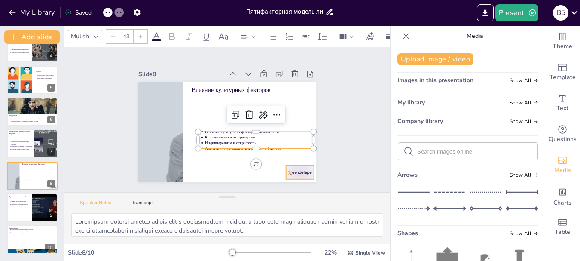
click at [251, 194] on div at bounding box center [236, 209] width 29 height 30
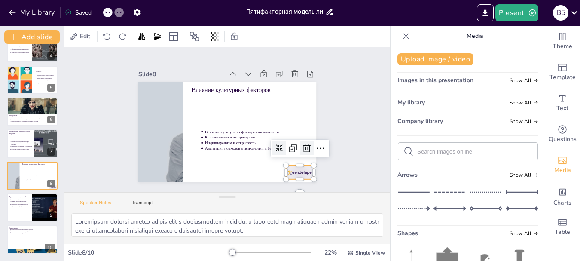
click at [151, 142] on icon at bounding box center [144, 135] width 14 height 14
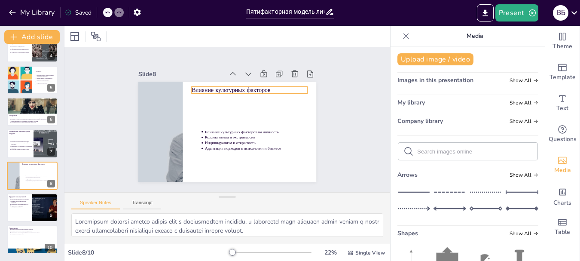
click at [234, 94] on p "Влияние культурных факторов" at bounding box center [249, 150] width 44 height 112
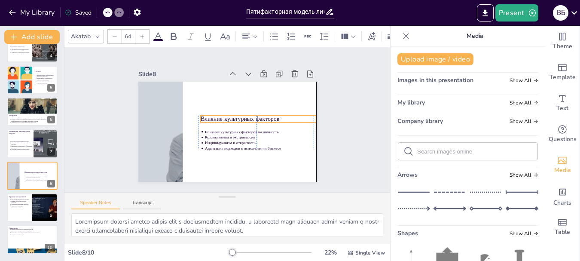
drag, startPoint x: 225, startPoint y: 85, endPoint x: 231, endPoint y: 114, distance: 29.5
click at [231, 114] on p "Влияние культурных факторов" at bounding box center [249, 141] width 84 height 91
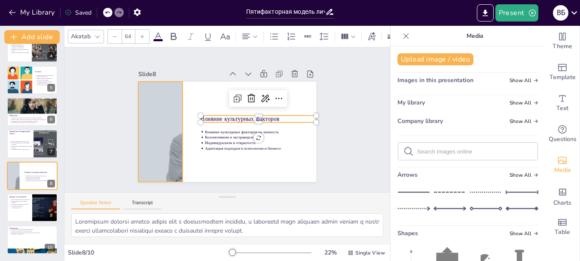
click at [152, 121] on div at bounding box center [177, 73] width 231 height 266
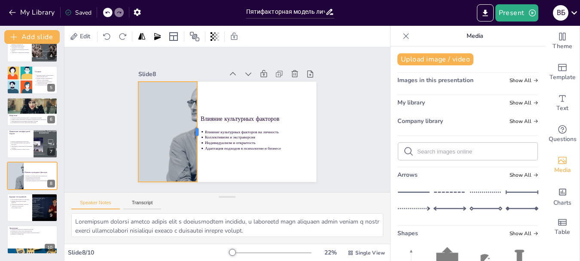
drag, startPoint x: 177, startPoint y: 128, endPoint x: 192, endPoint y: 129, distance: 14.7
click at [192, 114] on div at bounding box center [227, 90] width 94 height 47
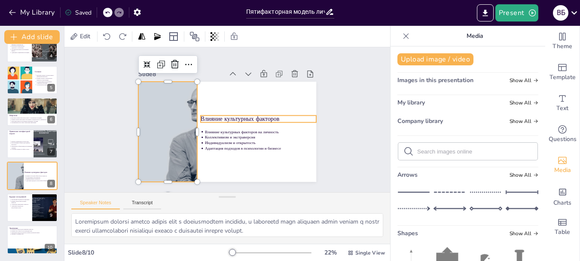
click at [236, 116] on p "Влияние культурных факторов" at bounding box center [238, 149] width 44 height 112
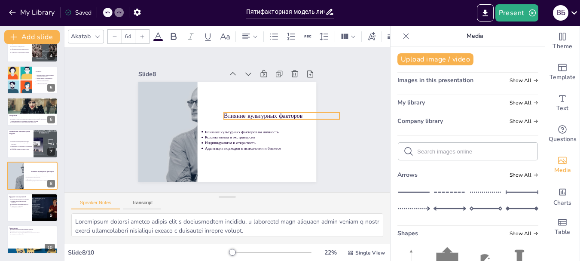
drag, startPoint x: 235, startPoint y: 115, endPoint x: 258, endPoint y: 112, distance: 23.4
click at [236, 116] on p "Влияние культурных факторов" at bounding box center [203, 168] width 65 height 104
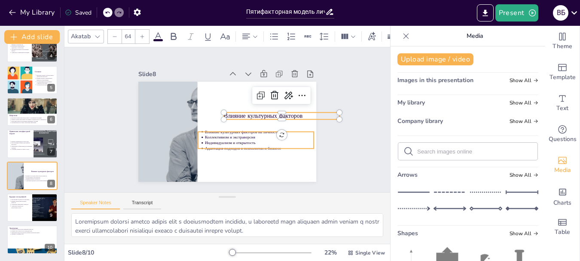
click at [243, 134] on p "Коллективизм и экстраверсия" at bounding box center [252, 146] width 105 height 39
type input "43"
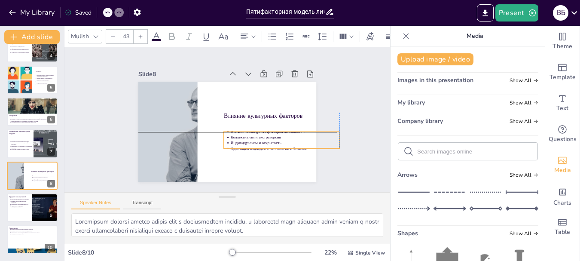
drag, startPoint x: 234, startPoint y: 134, endPoint x: 257, endPoint y: 133, distance: 23.2
click at [257, 134] on p "Коллективизм и экстраверсия" at bounding box center [263, 168] width 91 height 69
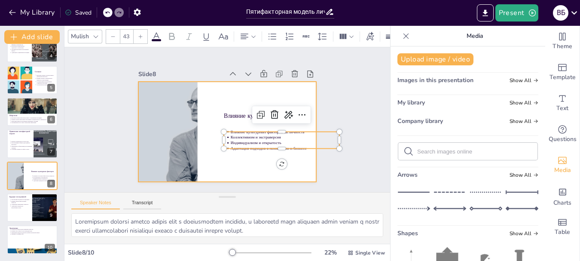
click at [229, 160] on div at bounding box center [216, 124] width 164 height 203
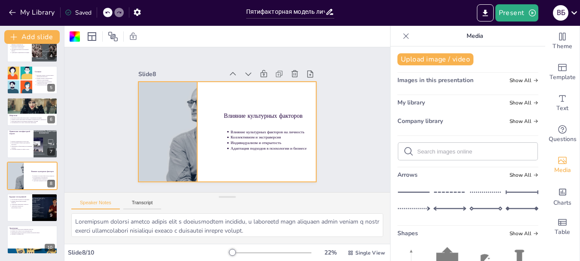
click at [172, 126] on div at bounding box center [169, 84] width 257 height 246
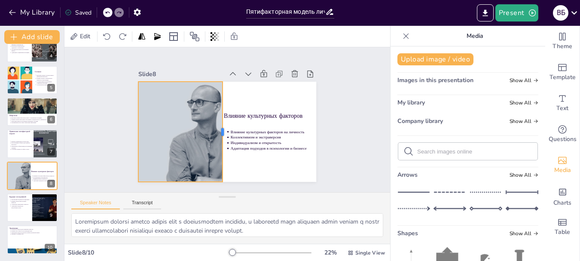
drag, startPoint x: 191, startPoint y: 129, endPoint x: 217, endPoint y: 128, distance: 25.4
click at [217, 128] on div at bounding box center [238, 124] width 97 height 37
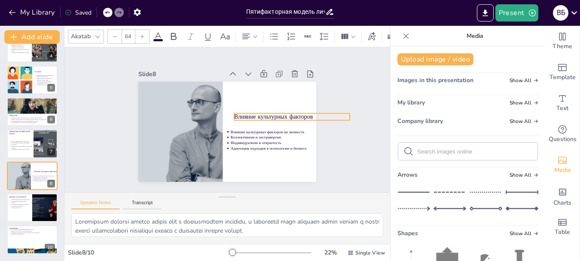
drag, startPoint x: 270, startPoint y: 110, endPoint x: 281, endPoint y: 111, distance: 10.3
click at [281, 119] on p "Влияние культурных факторов" at bounding box center [276, 160] width 91 height 83
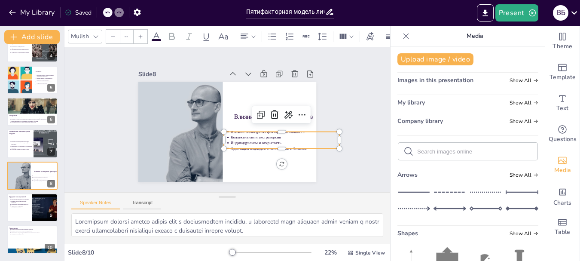
type input "43"
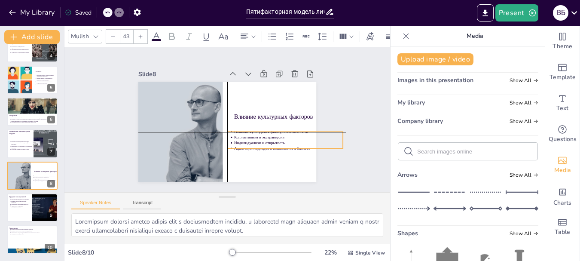
drag, startPoint x: 258, startPoint y: 134, endPoint x: 264, endPoint y: 134, distance: 6.4
click at [264, 119] on p "Коллективизм и экстраверсия" at bounding box center [262, 66] width 39 height 105
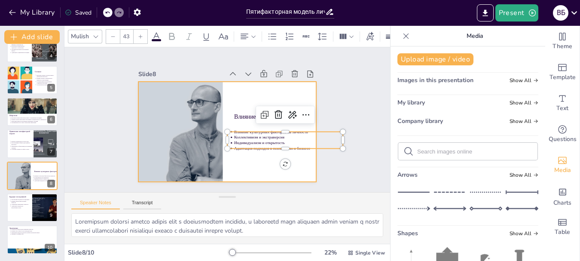
click at [247, 161] on div at bounding box center [222, 109] width 203 height 164
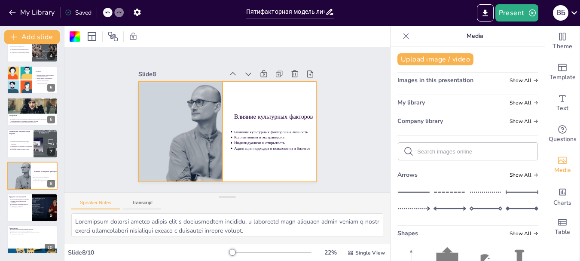
click at [184, 136] on div at bounding box center [189, 63] width 196 height 275
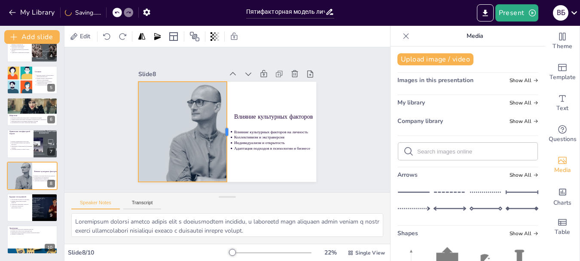
drag, startPoint x: 216, startPoint y: 129, endPoint x: 221, endPoint y: 129, distance: 4.3
click at [221, 129] on div at bounding box center [224, 107] width 17 height 100
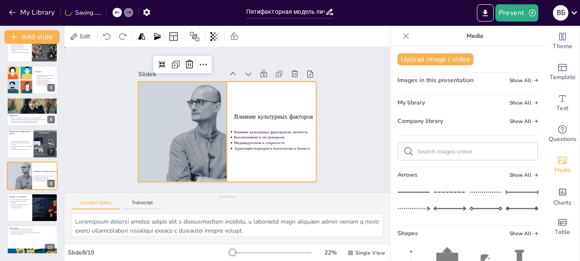
click at [257, 158] on div at bounding box center [221, 130] width 204 height 176
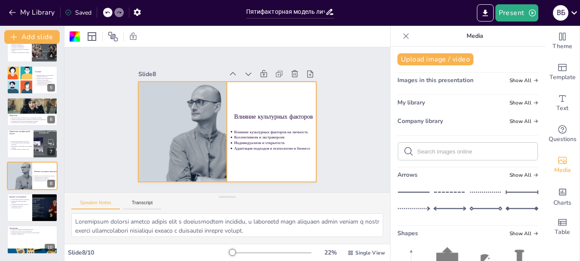
click at [190, 132] on div at bounding box center [236, 52] width 174 height 274
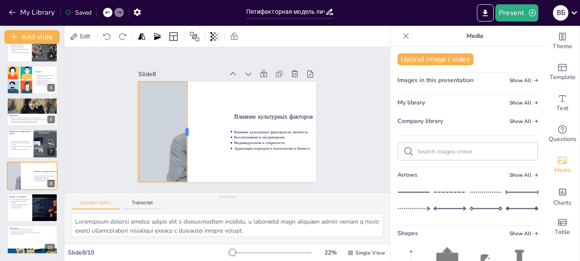
drag, startPoint x: 222, startPoint y: 130, endPoint x: 182, endPoint y: 129, distance: 39.9
click at [182, 129] on div at bounding box center [193, 100] width 79 height 72
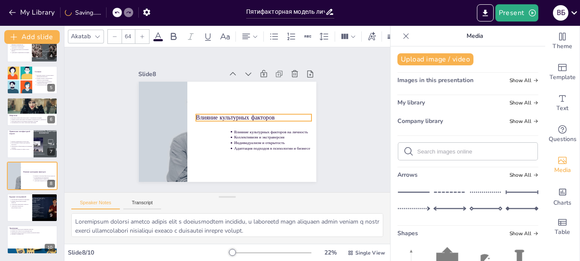
drag, startPoint x: 254, startPoint y: 114, endPoint x: 216, endPoint y: 115, distance: 38.2
click at [222, 115] on p "Влияние культурных факторов" at bounding box center [232, 146] width 20 height 116
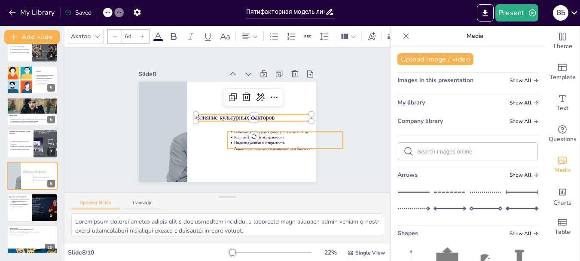
click at [264, 136] on p "Коллективизм и экстраверсия" at bounding box center [276, 160] width 102 height 49
type input "43"
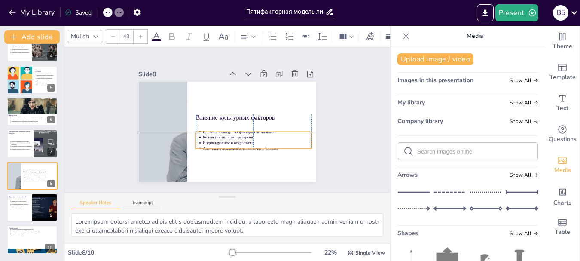
drag, startPoint x: 267, startPoint y: 135, endPoint x: 233, endPoint y: 134, distance: 33.9
click at [233, 134] on p "Коллективизм и экстраверсия" at bounding box center [247, 147] width 102 height 49
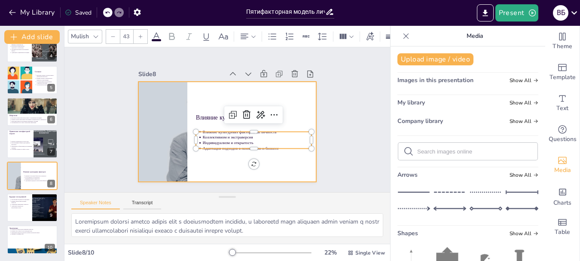
click at [220, 159] on div at bounding box center [217, 126] width 185 height 203
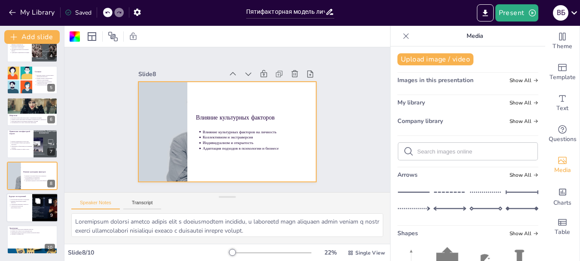
click at [36, 204] on icon at bounding box center [38, 201] width 6 height 6
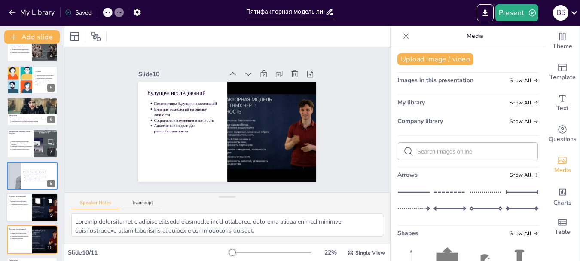
scroll to position [145, 0]
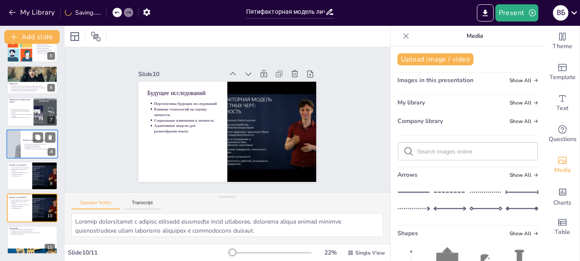
click at [31, 146] on p "Индивидуализм и открытость" at bounding box center [41, 147] width 32 height 2
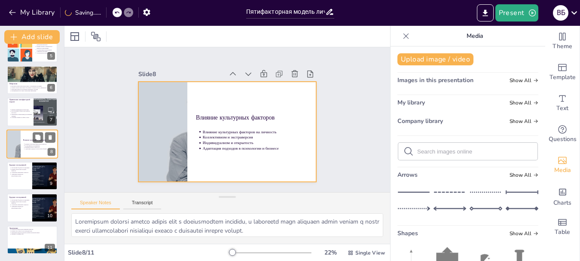
scroll to position [136, 0]
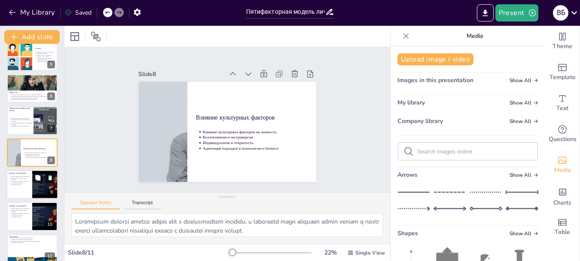
click at [18, 178] on p "Влияние технологий на оценку личности" at bounding box center [20, 178] width 19 height 3
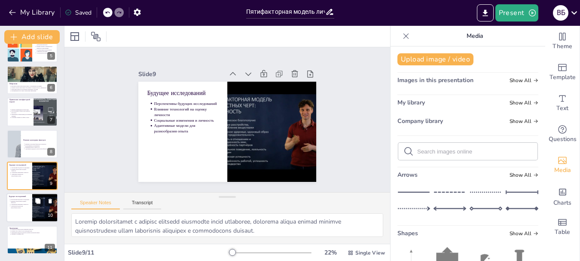
click at [18, 202] on p "Влияние технологий на оценку личности" at bounding box center [20, 201] width 19 height 3
click at [17, 174] on p "Адаптивные модели для разнообразия опыта" at bounding box center [20, 174] width 19 height 3
click at [18, 202] on p "Влияние технологий на оценку личности" at bounding box center [20, 201] width 19 height 3
click at [50, 201] on icon at bounding box center [50, 201] width 3 height 5
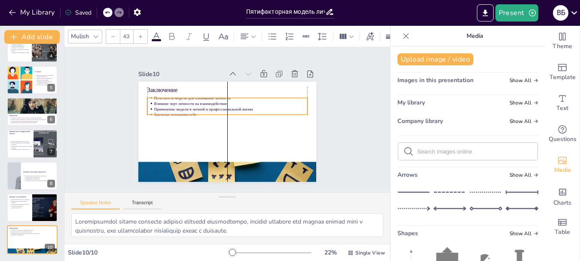
click at [184, 103] on p "Применение модели в личной и профессиональной жизни" at bounding box center [235, 110] width 142 height 67
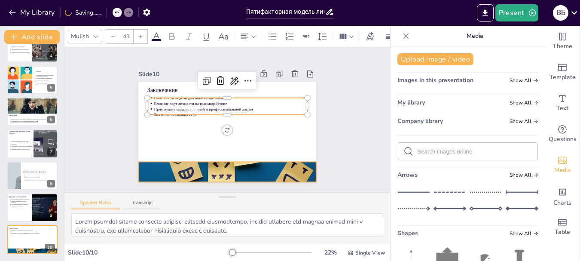
click at [208, 168] on div at bounding box center [174, 114] width 113 height 187
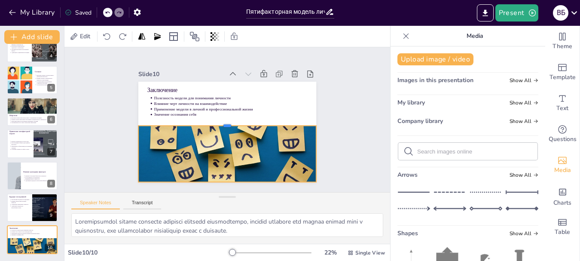
drag, startPoint x: 221, startPoint y: 157, endPoint x: 222, endPoint y: 121, distance: 36.1
click at [222, 121] on div at bounding box center [225, 120] width 44 height 176
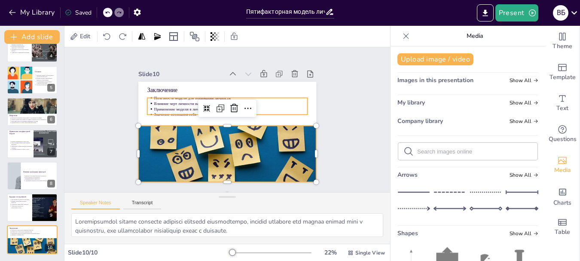
click at [283, 109] on p "Значение осознания себя" at bounding box center [233, 117] width 136 height 82
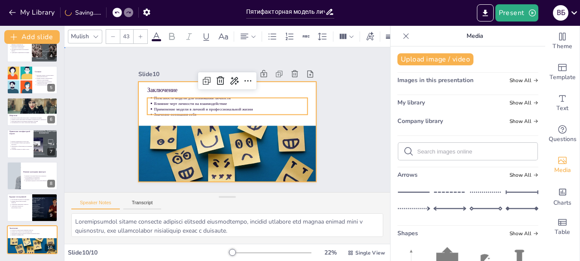
click at [289, 116] on div at bounding box center [221, 130] width 204 height 176
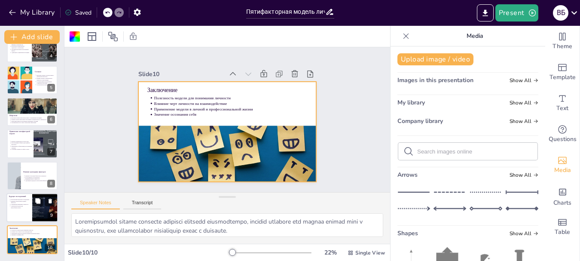
click at [21, 203] on p "Влияние технологий на оценку личности" at bounding box center [20, 201] width 19 height 3
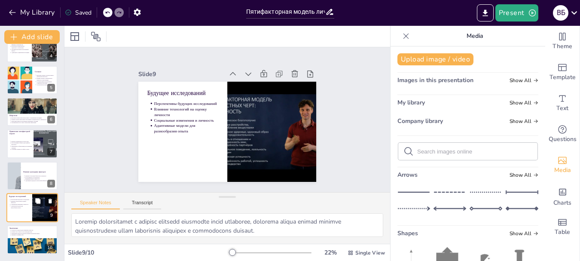
click at [51, 200] on icon at bounding box center [50, 200] width 3 height 5
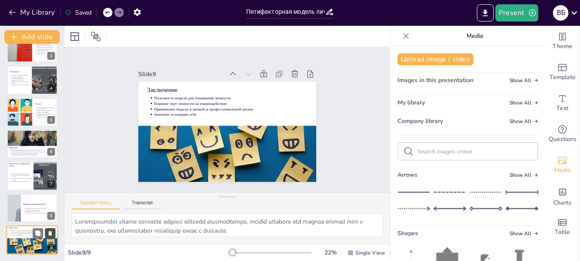
scroll to position [81, 0]
click at [13, 206] on div at bounding box center [13, 207] width 74 height 29
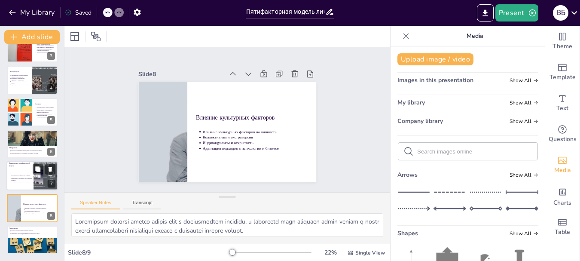
click at [17, 178] on p "Применение в образовании для понимания учеников" at bounding box center [21, 179] width 21 height 3
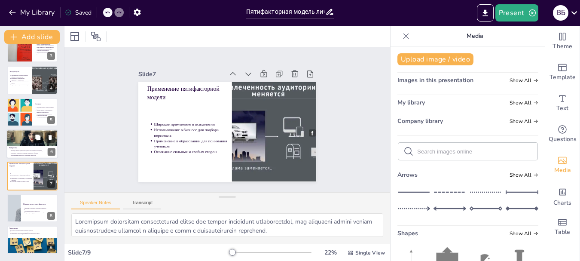
click at [25, 139] on div at bounding box center [32, 141] width 52 height 26
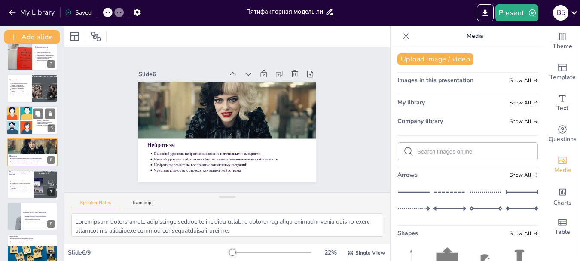
click at [23, 119] on div at bounding box center [19, 120] width 54 height 29
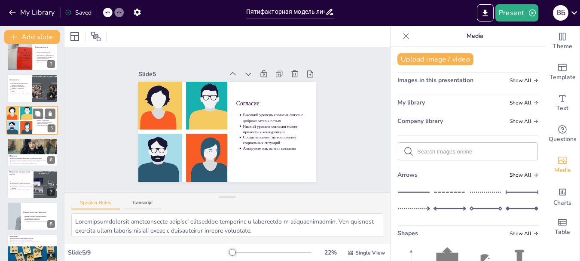
scroll to position [40, 0]
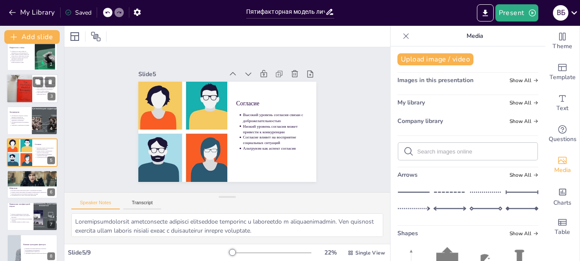
click at [23, 95] on div at bounding box center [19, 88] width 38 height 29
type textarea "Loremipsumdolors – ame cons ad elitsedd eiusmodt, incidid utlabore etdol magnaa…"
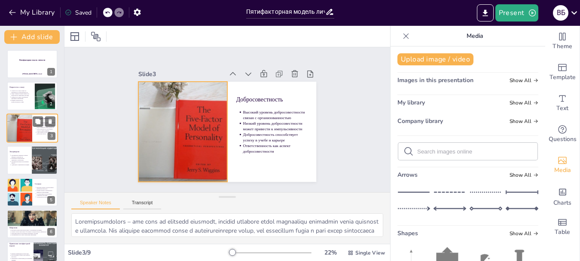
scroll to position [0, 0]
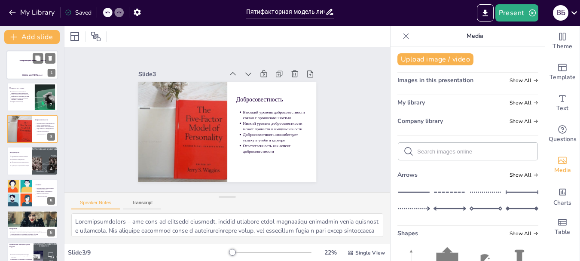
click at [26, 67] on p at bounding box center [32, 68] width 46 height 3
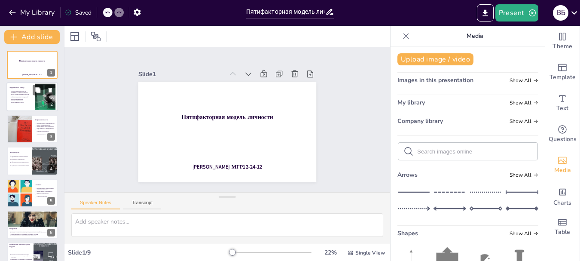
click at [24, 99] on p "Открытость к опыту способствует адаптации к изменениям" at bounding box center [21, 98] width 21 height 3
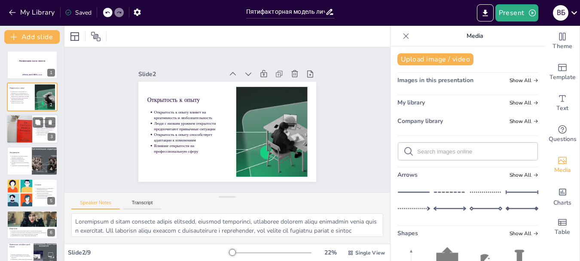
click at [24, 121] on div at bounding box center [19, 128] width 38 height 29
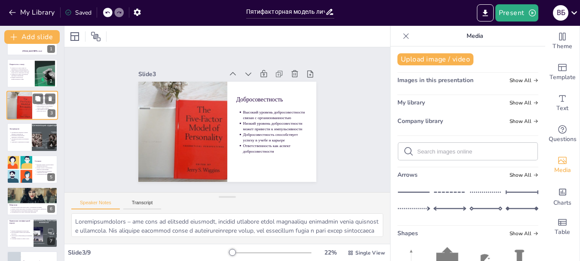
scroll to position [43, 0]
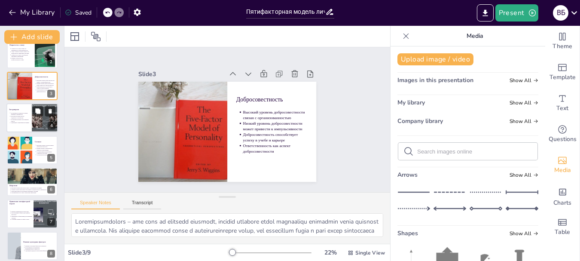
click at [22, 118] on p "Интроверты предпочитают уединение и спокойствие" at bounding box center [20, 116] width 19 height 3
type textarea "Loremip dolorsit ametco adipisci elits, d eiusmodtemp, inc utlabor, etdol magna…"
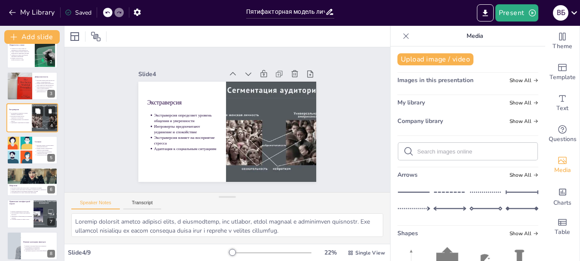
scroll to position [9, 0]
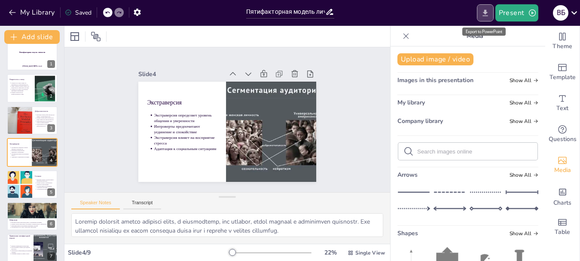
click at [489, 12] on icon "Export to PowerPoint" at bounding box center [484, 13] width 9 height 9
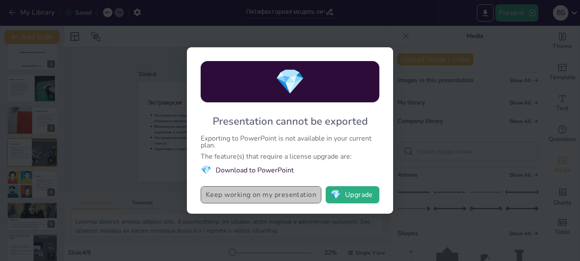
click at [283, 196] on button "Keep working on my presentation" at bounding box center [261, 194] width 121 height 17
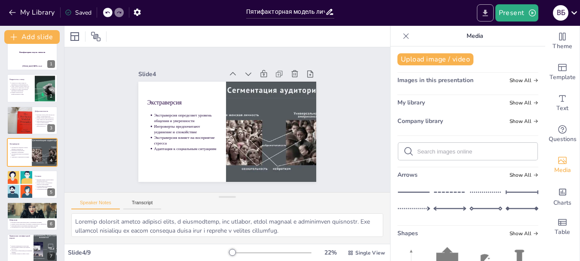
click at [484, 12] on icon "Export to PowerPoint" at bounding box center [484, 12] width 5 height 6
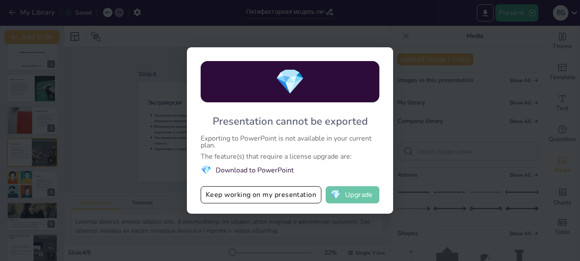
click at [340, 201] on button "💎 Upgrade" at bounding box center [352, 194] width 54 height 17
